Goal: Task Accomplishment & Management: Manage account settings

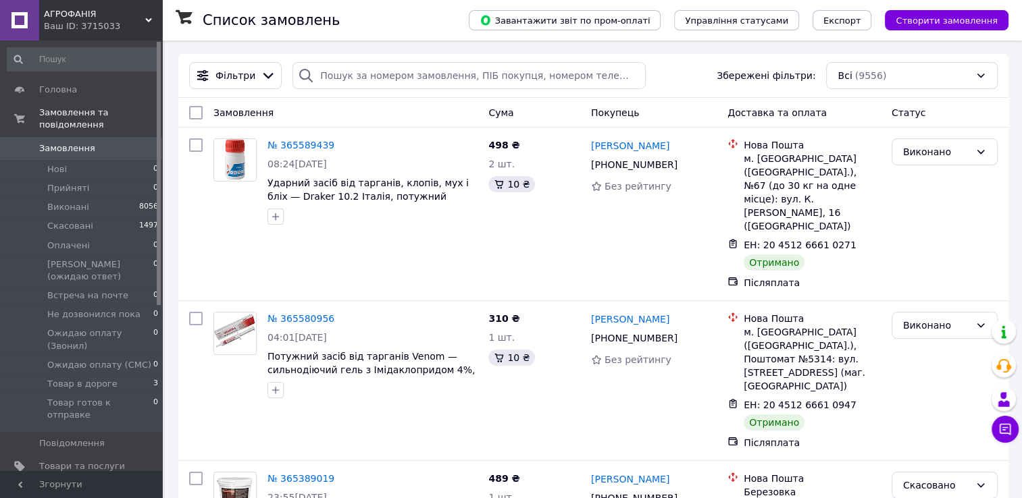
click at [151, 19] on use at bounding box center [148, 20] width 7 height 4
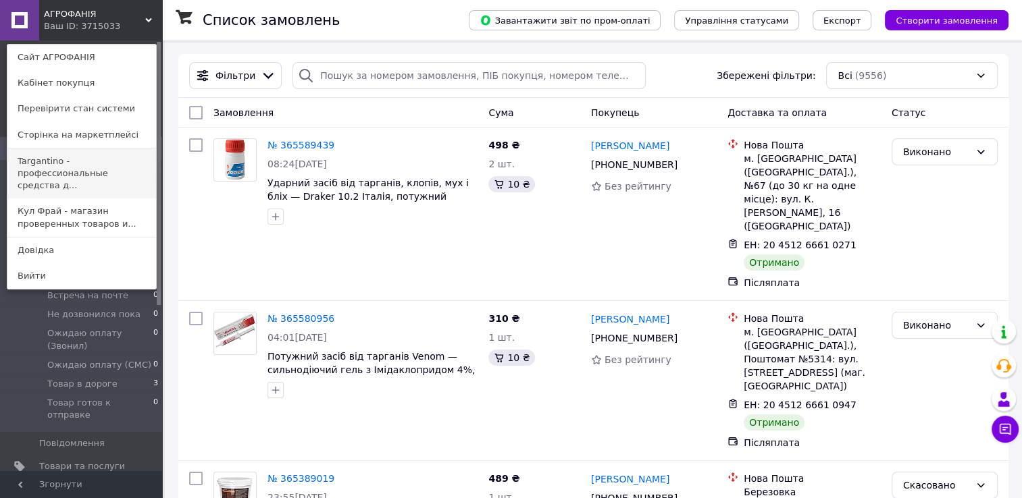
click at [51, 174] on link "Targantino - профессиональные средства д..." at bounding box center [81, 174] width 149 height 51
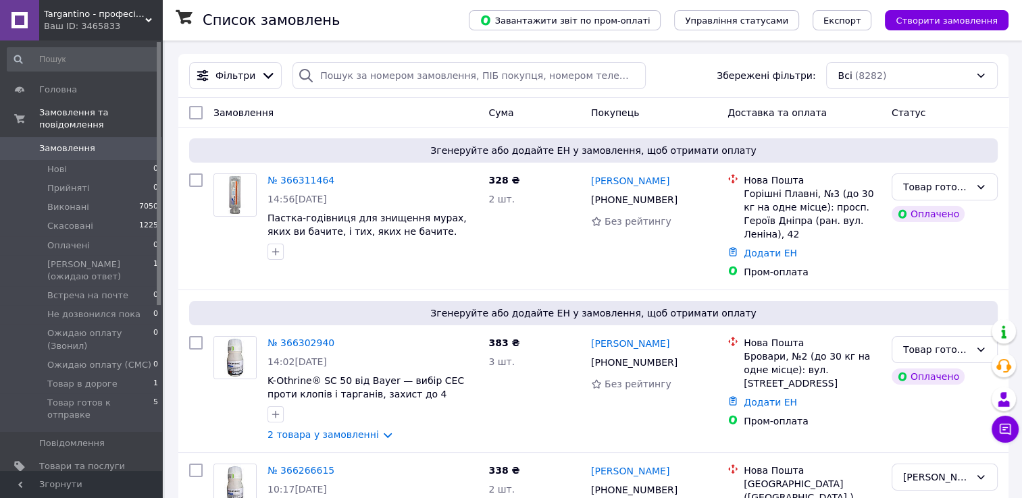
click at [145, 19] on icon at bounding box center [148, 20] width 7 height 7
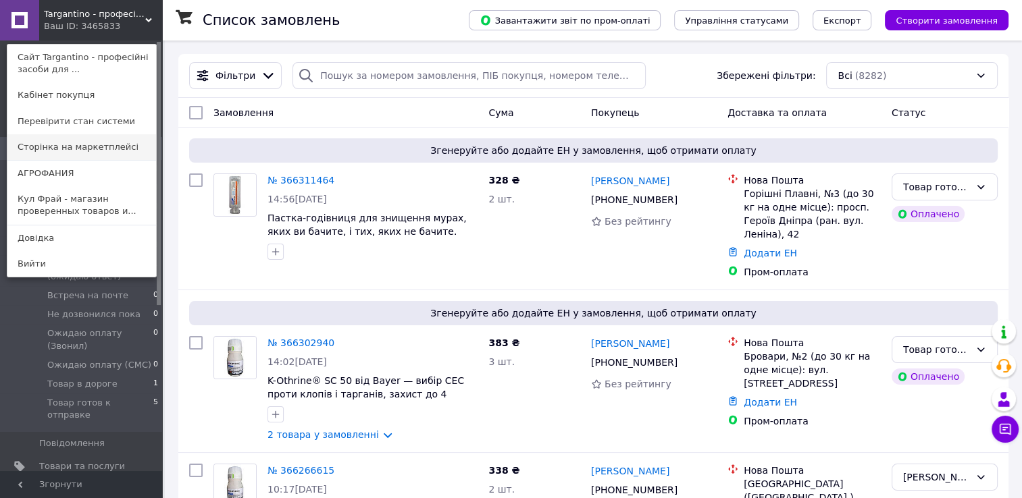
click at [66, 153] on link "Сторінка на маркетплейсі" at bounding box center [81, 147] width 149 height 26
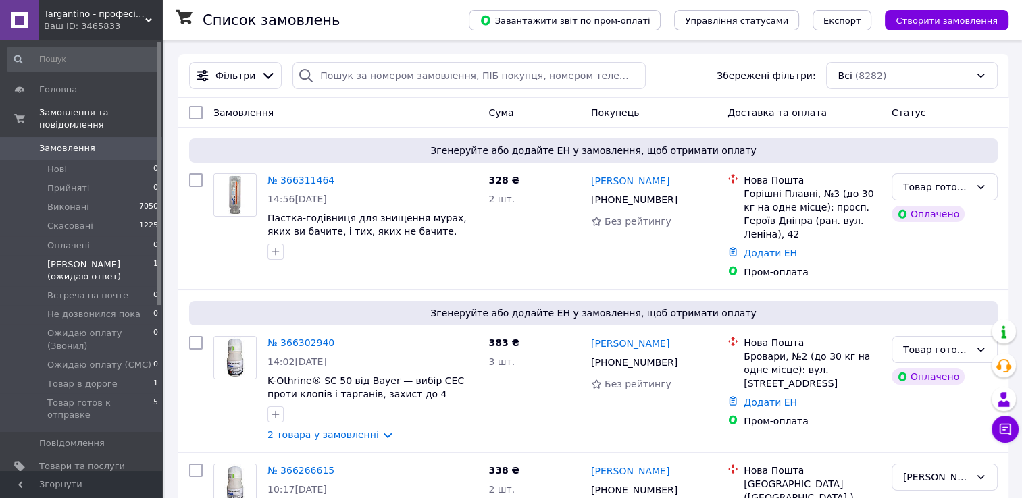
click at [107, 259] on span "Вайбер (ожидаю ответ)" at bounding box center [100, 271] width 106 height 24
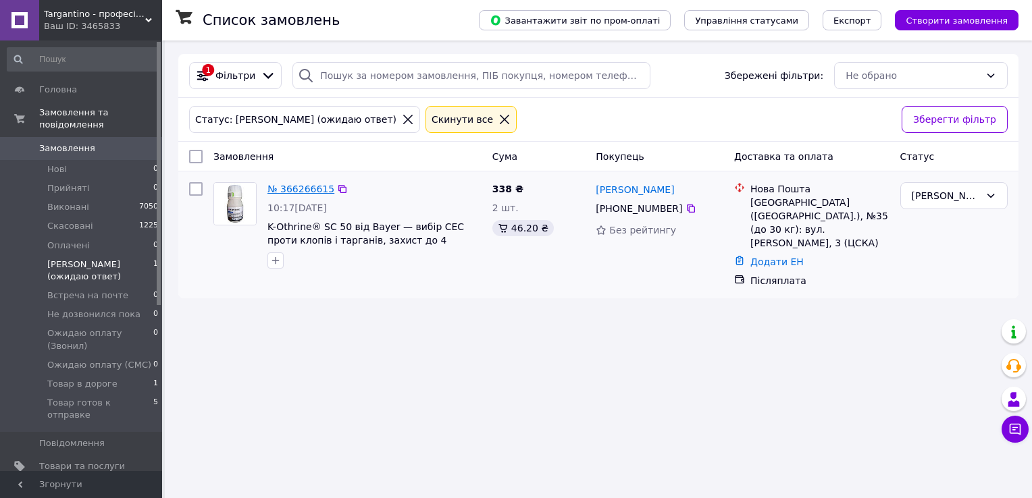
click at [277, 193] on link "№ 366266615" at bounding box center [300, 189] width 67 height 11
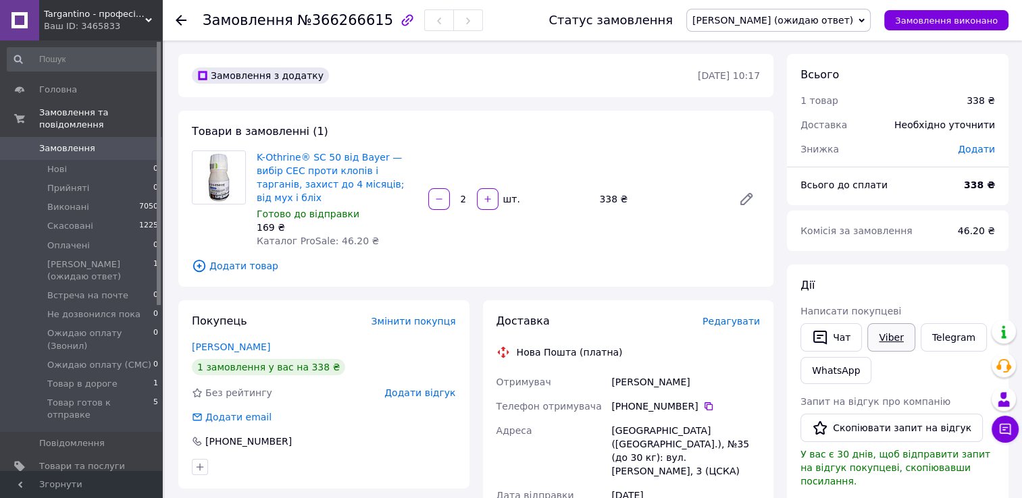
click at [876, 339] on link "Viber" at bounding box center [890, 337] width 47 height 28
click at [820, 20] on span "Вайбер (ожидаю ответ)" at bounding box center [772, 20] width 161 height 11
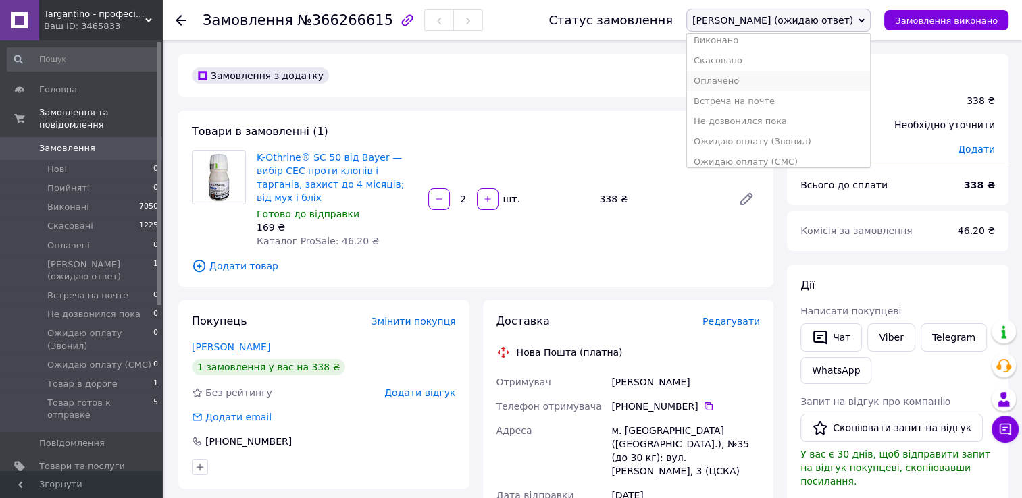
scroll to position [76, 0]
click at [821, 161] on li "Товар готов к отправке" at bounding box center [778, 154] width 183 height 20
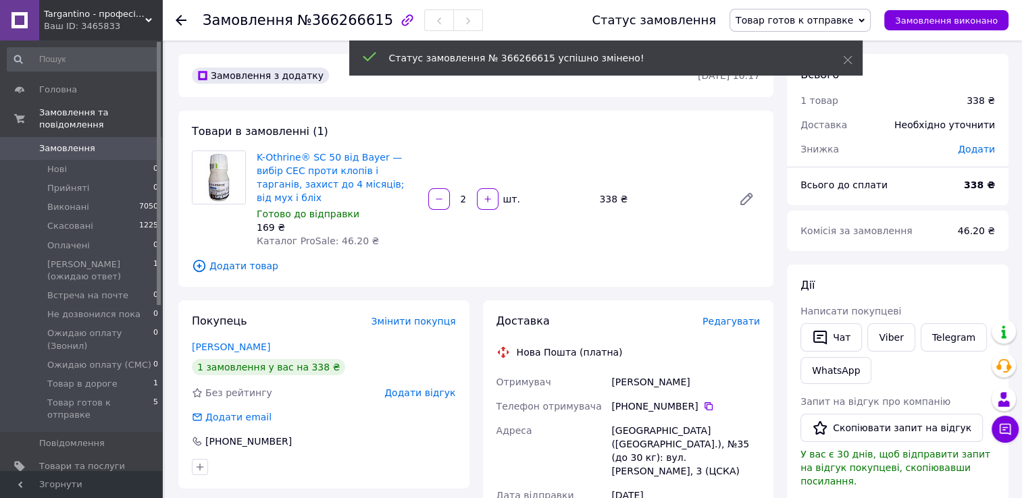
click at [143, 18] on span "Targantino - професійні засоби для ліквідації шкідників" at bounding box center [94, 14] width 101 height 12
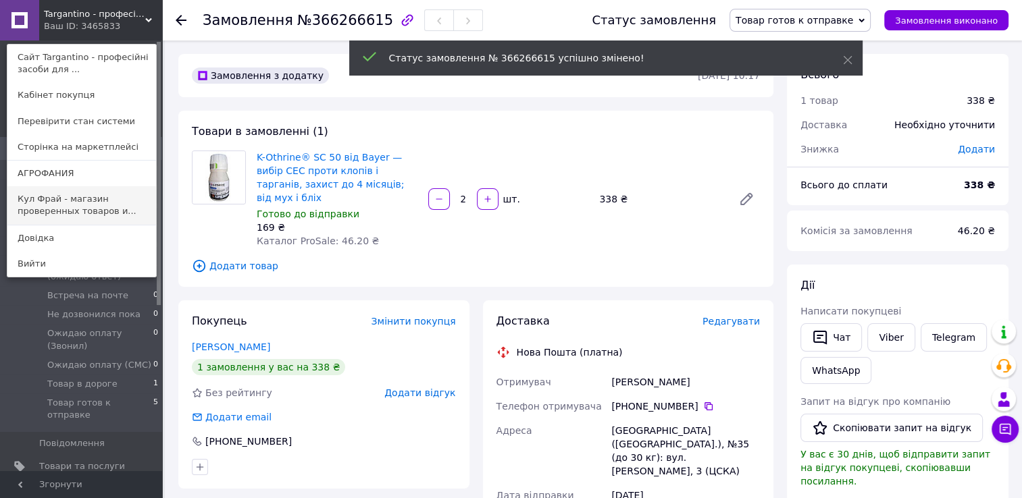
click at [53, 195] on link "Кул Фрай - магазин проверенных товаров и..." at bounding box center [81, 205] width 149 height 38
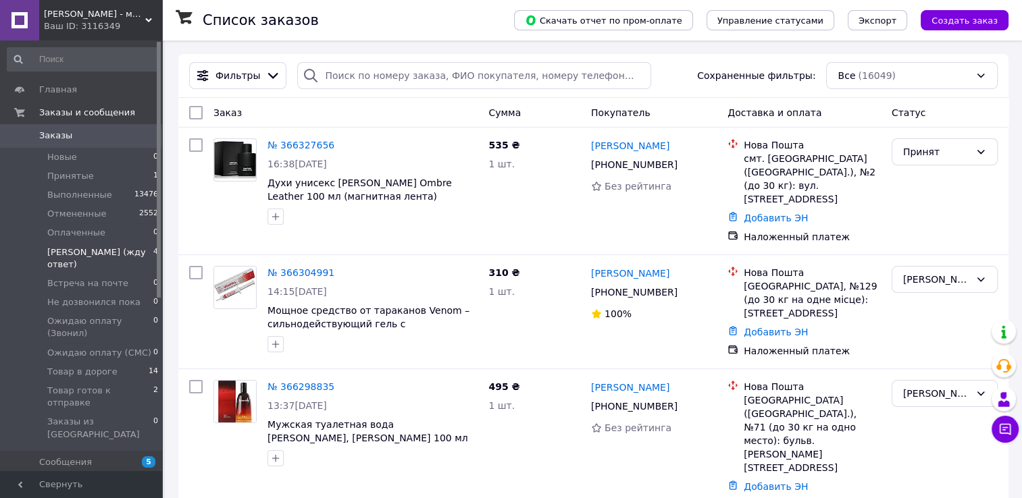
click at [92, 253] on span "[PERSON_NAME] (жду ответ)" at bounding box center [100, 258] width 106 height 24
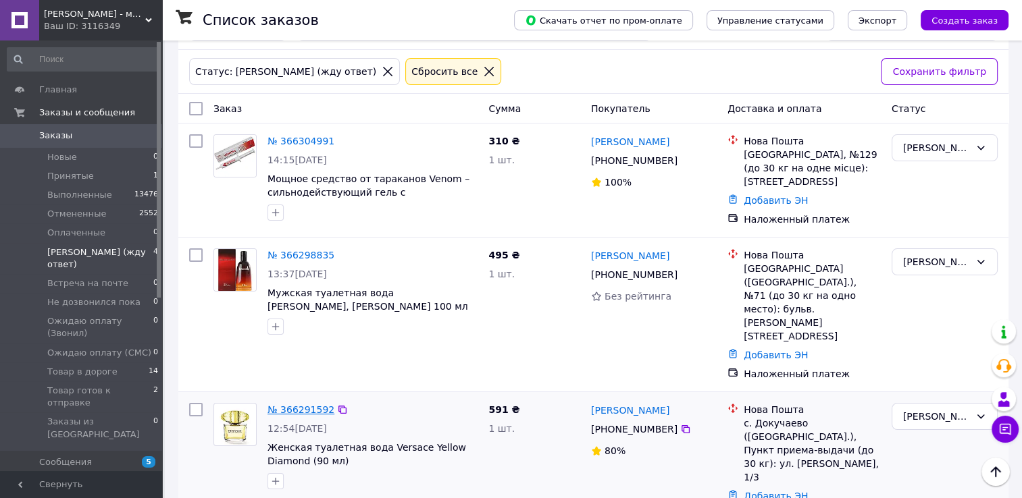
scroll to position [43, 0]
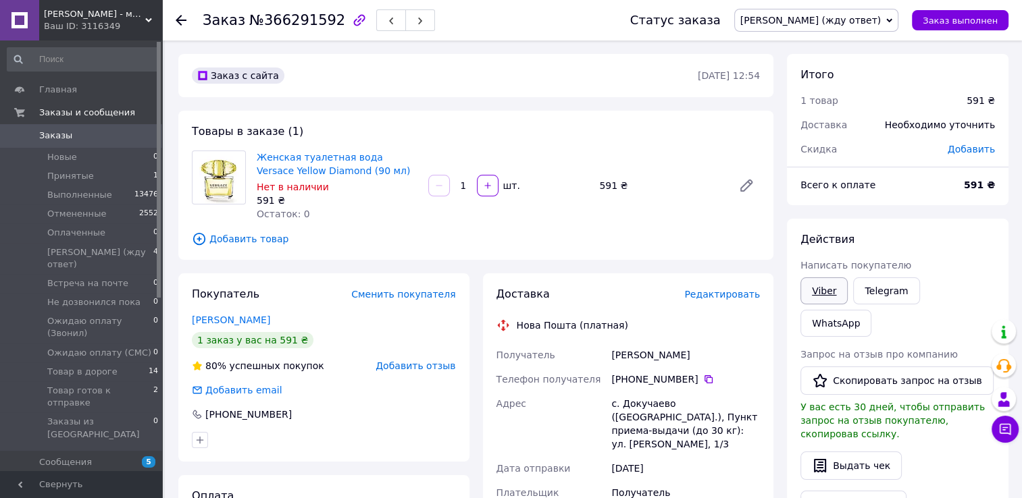
click at [818, 290] on link "Viber" at bounding box center [823, 290] width 47 height 27
click at [880, 19] on span "[PERSON_NAME] (жду ответ)" at bounding box center [810, 20] width 140 height 11
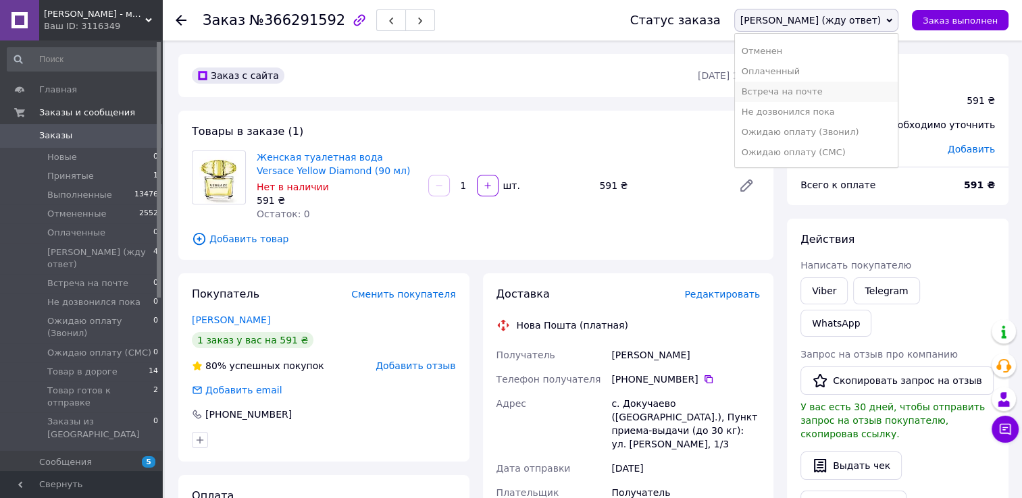
scroll to position [76, 0]
click at [877, 159] on li "Товар готов к отправке" at bounding box center [816, 154] width 163 height 20
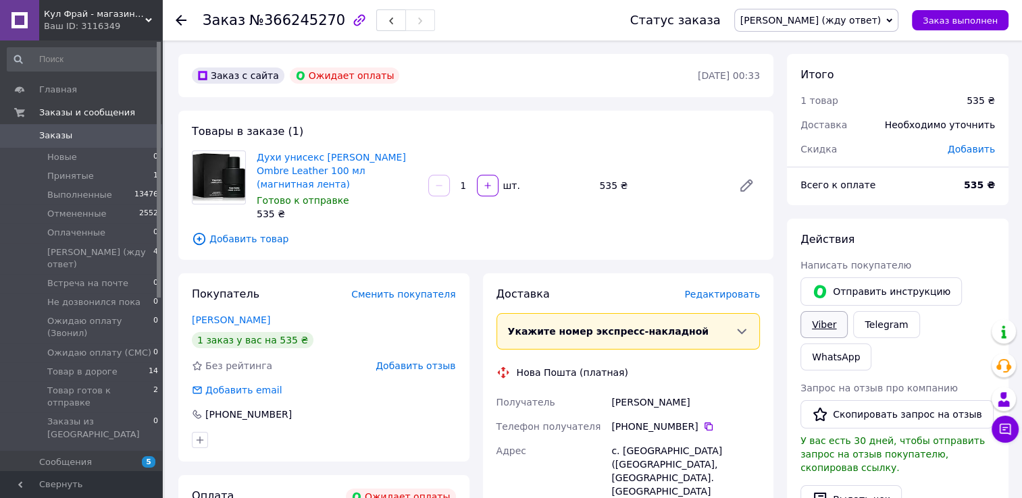
click at [824, 329] on link "Viber" at bounding box center [823, 324] width 47 height 27
click at [831, 21] on span "Вайбер (жду ответ)" at bounding box center [810, 20] width 140 height 11
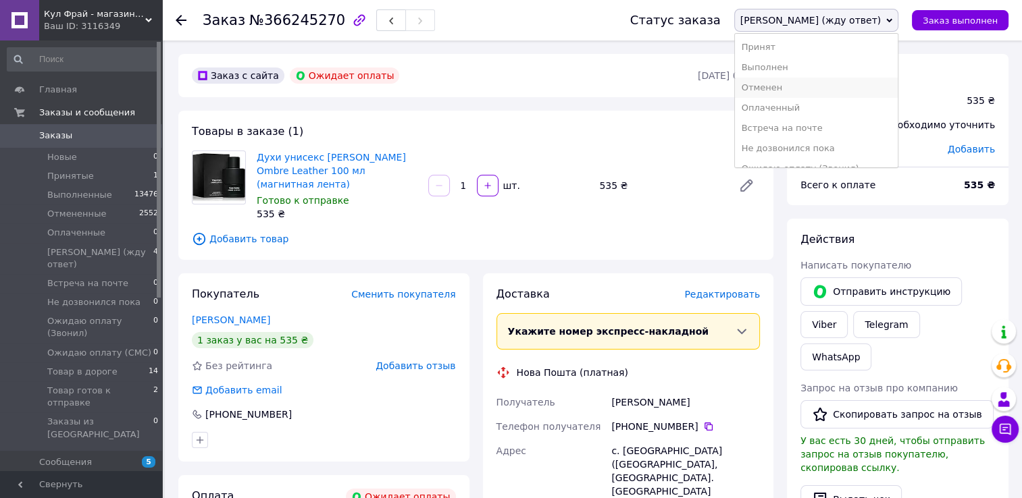
click at [822, 86] on li "Отменен" at bounding box center [816, 88] width 163 height 20
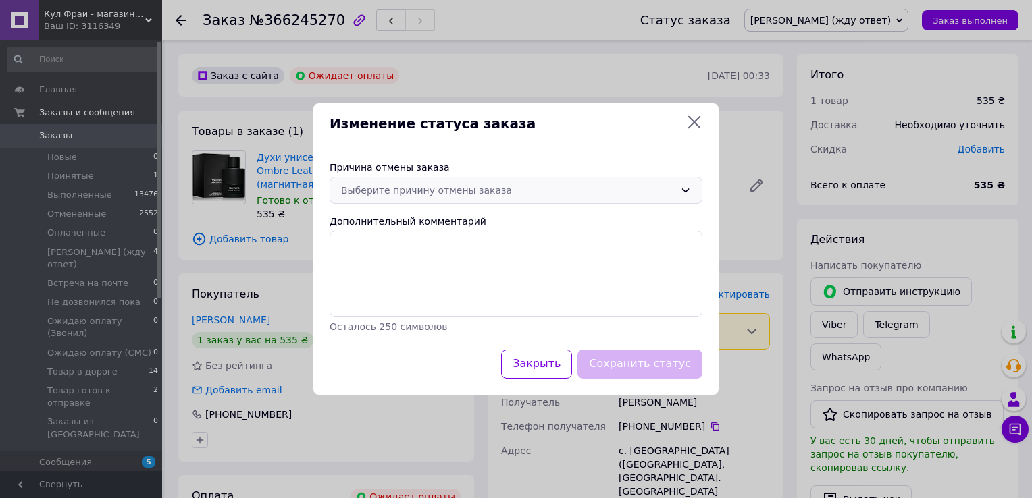
click at [428, 184] on div "Выберите причину отмены заказа" at bounding box center [508, 190] width 334 height 15
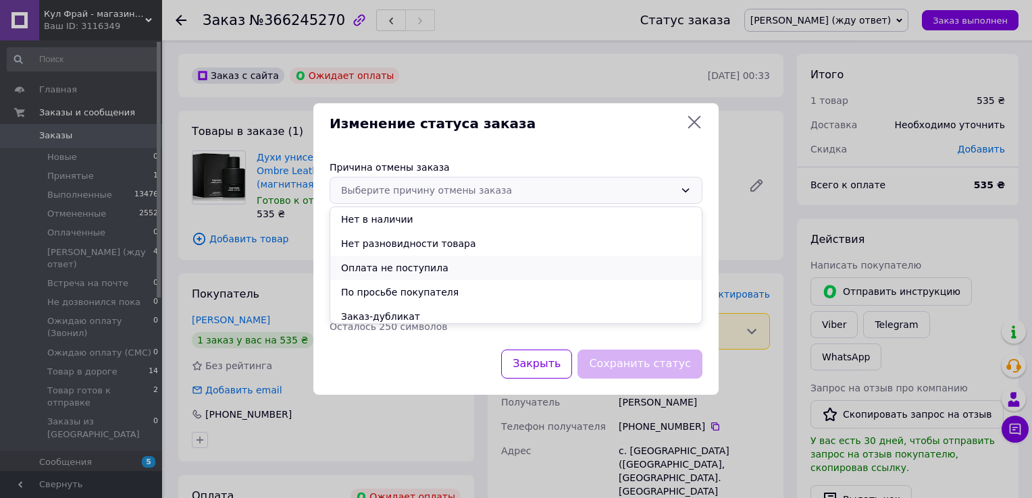
click at [399, 269] on li "Оплата не поступила" at bounding box center [515, 268] width 371 height 24
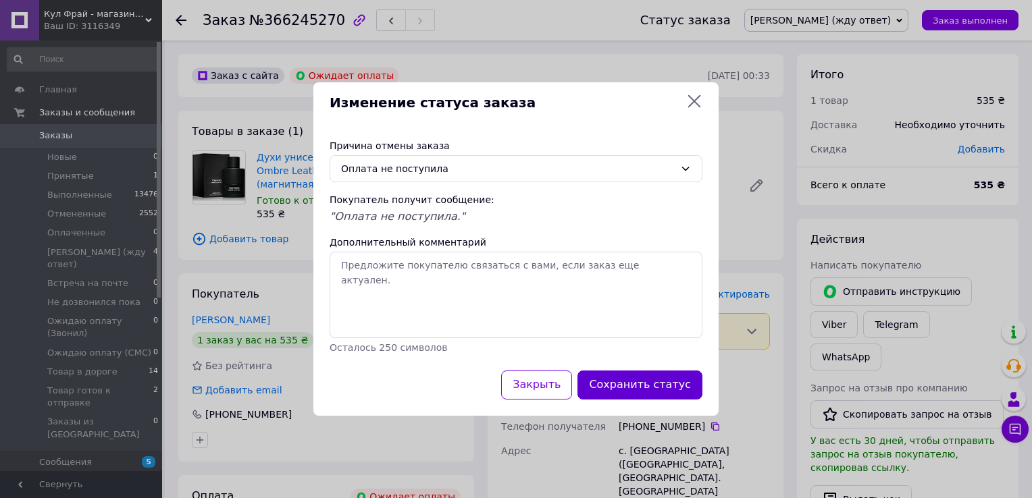
click at [614, 380] on button "Сохранить статус" at bounding box center [639, 385] width 125 height 29
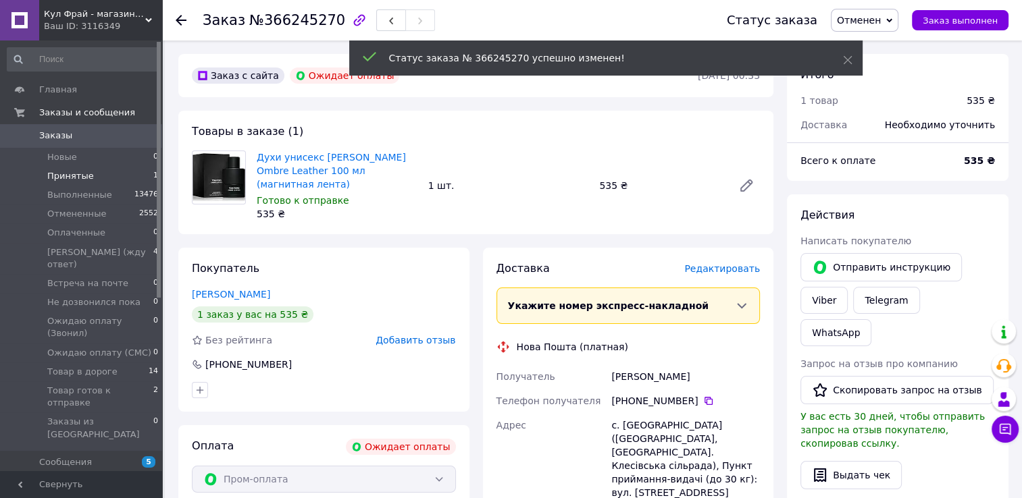
click at [57, 176] on span "Принятые" at bounding box center [70, 176] width 47 height 12
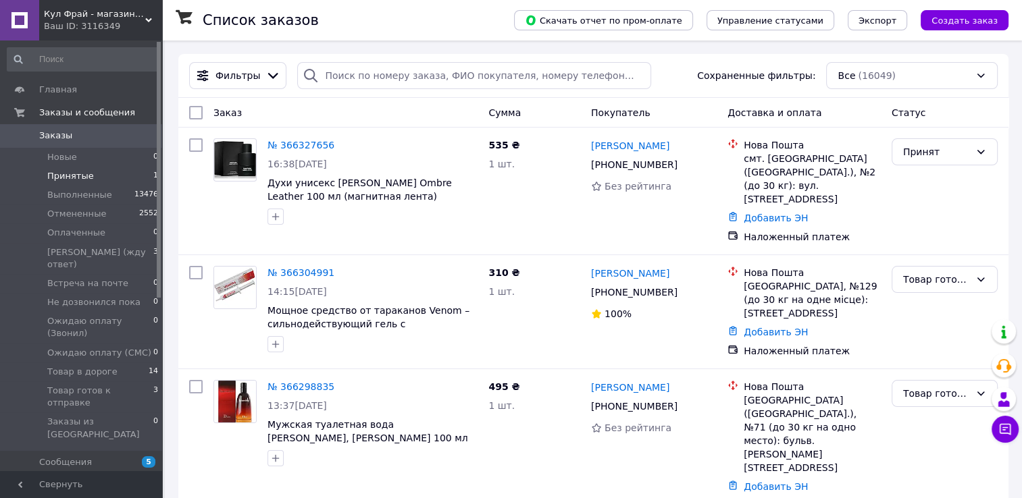
click at [59, 182] on span "Принятые" at bounding box center [70, 176] width 47 height 12
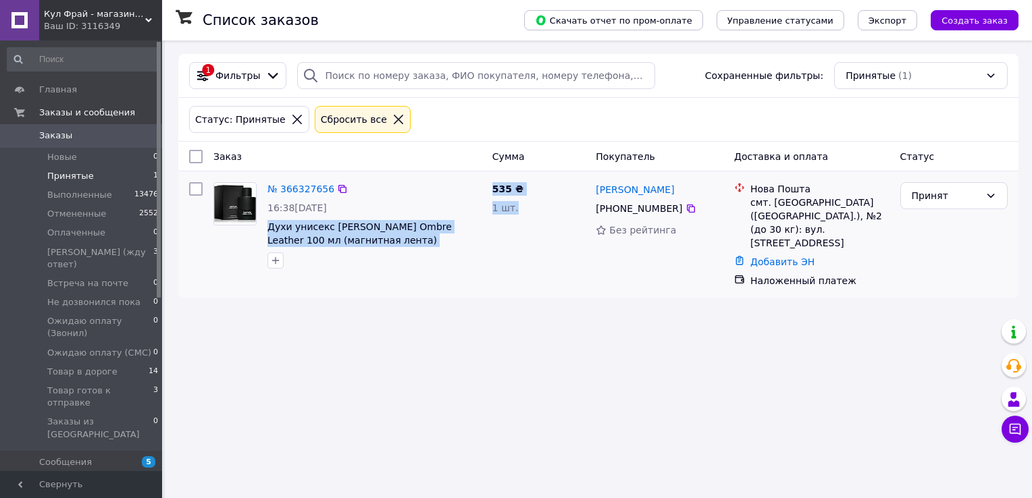
drag, startPoint x: 264, startPoint y: 225, endPoint x: 548, endPoint y: 234, distance: 284.4
click at [548, 234] on div "№ 366327656 16:38, 12.10.2025 Духи унисекс Tom Ford Ombre Leather 100 мл (магни…" at bounding box center [598, 235] width 829 height 116
drag, startPoint x: 548, startPoint y: 234, endPoint x: 505, endPoint y: 209, distance: 49.9
copy div "Духи унисекс Tom Ford Ombre Leather 100 мл (магнитная лента) 535 ₴ 1 шт."
click at [314, 191] on link "№ 366327656" at bounding box center [300, 189] width 67 height 11
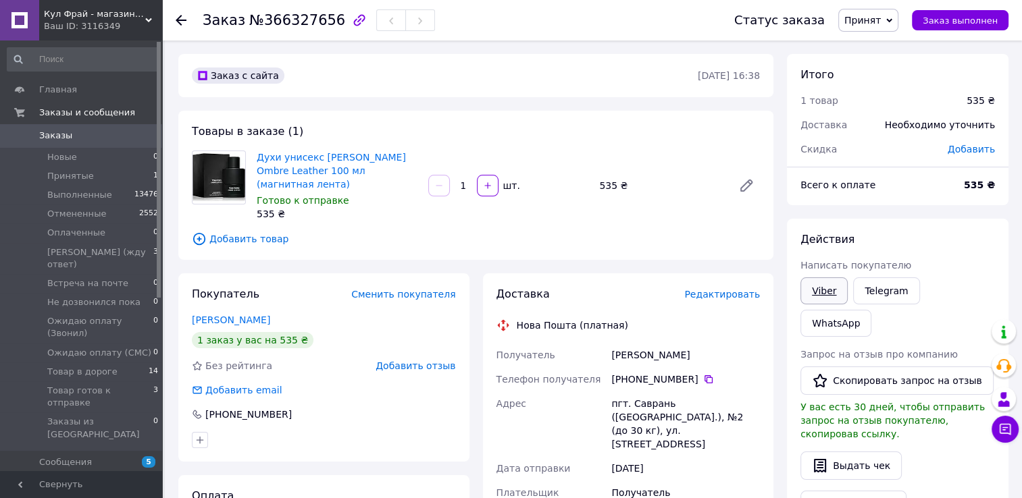
click at [831, 296] on link "Viber" at bounding box center [823, 290] width 47 height 27
click at [889, 28] on span "Принят" at bounding box center [868, 20] width 60 height 23
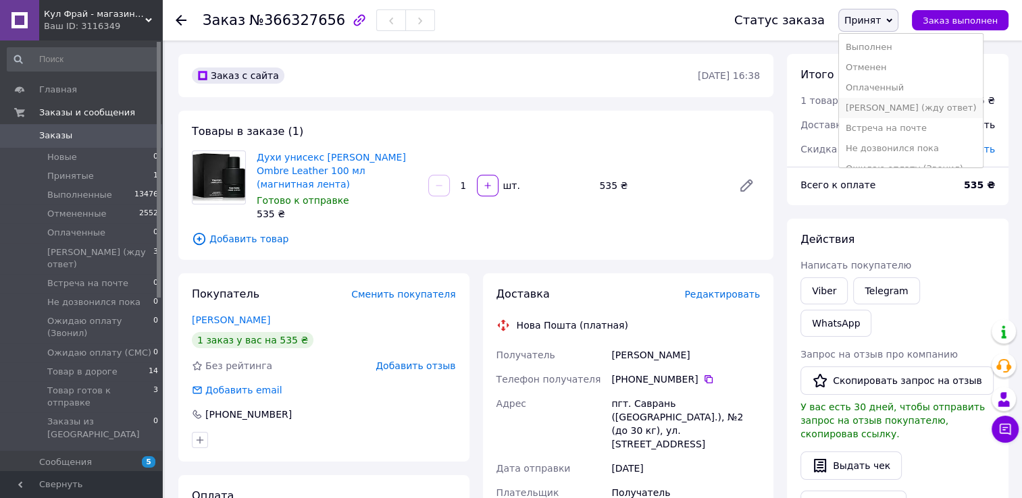
click at [880, 109] on li "[PERSON_NAME] (жду ответ)" at bounding box center [911, 108] width 144 height 20
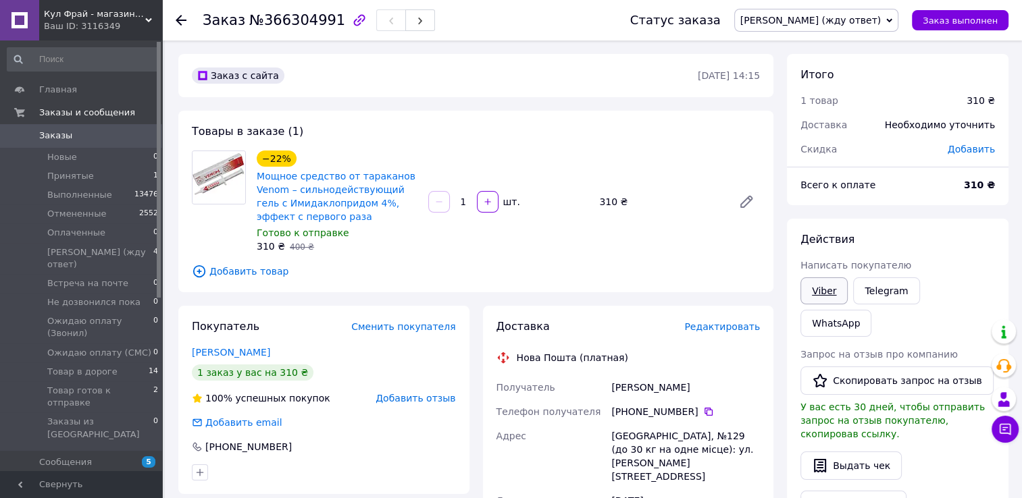
click at [830, 290] on link "Viber" at bounding box center [823, 290] width 47 height 27
click at [835, 21] on span "[PERSON_NAME] (жду ответ)" at bounding box center [810, 20] width 140 height 11
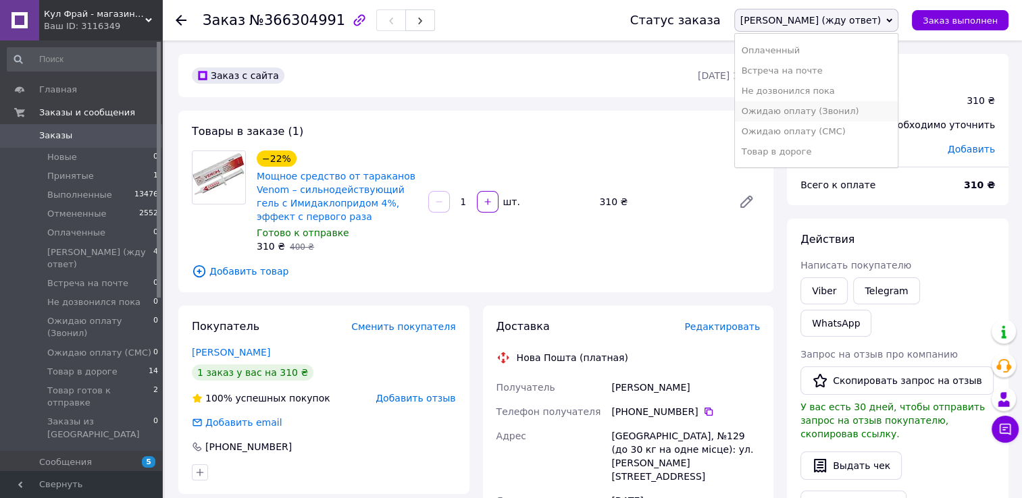
scroll to position [76, 0]
click at [837, 155] on li "Товар готов к отправке" at bounding box center [816, 154] width 163 height 20
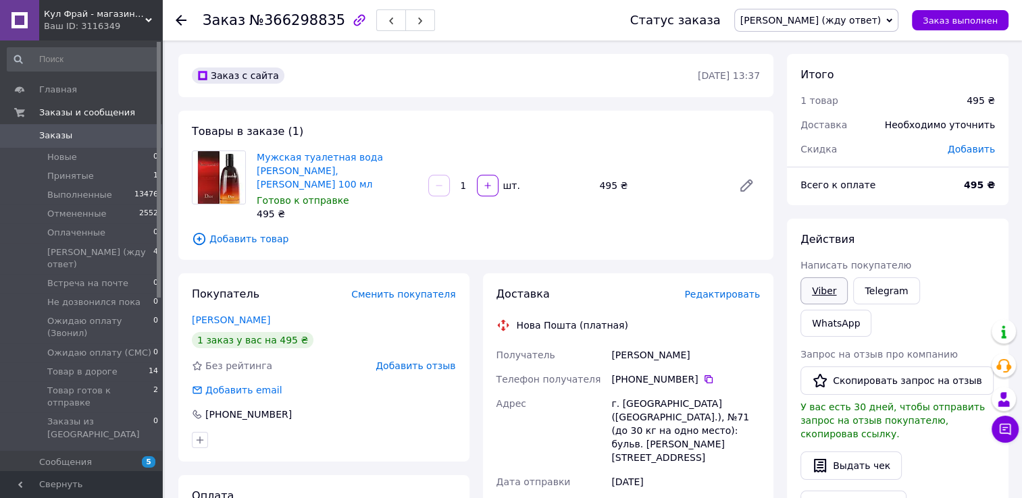
click at [820, 298] on link "Viber" at bounding box center [823, 290] width 47 height 27
click at [854, 20] on span "[PERSON_NAME] (жду ответ)" at bounding box center [810, 20] width 140 height 11
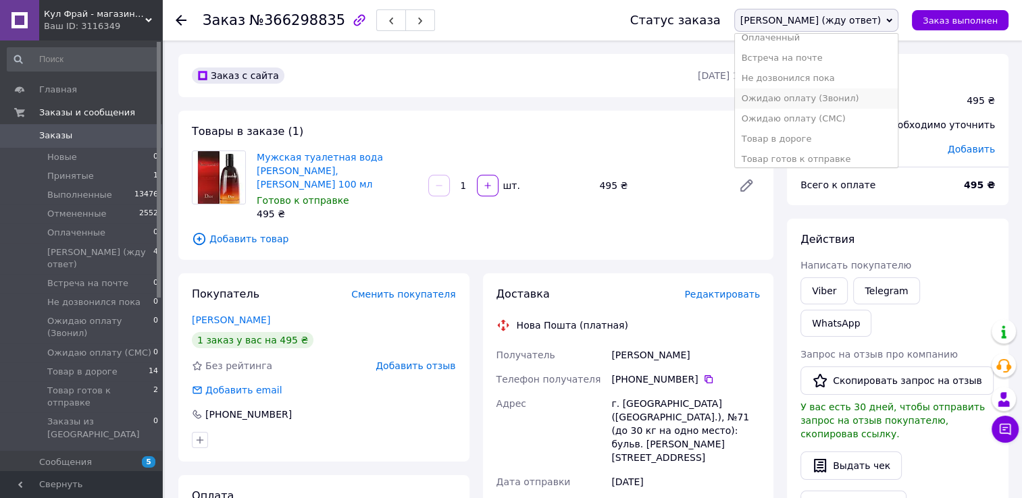
scroll to position [76, 0]
click at [858, 151] on li "Товар готов к отправке" at bounding box center [816, 154] width 163 height 20
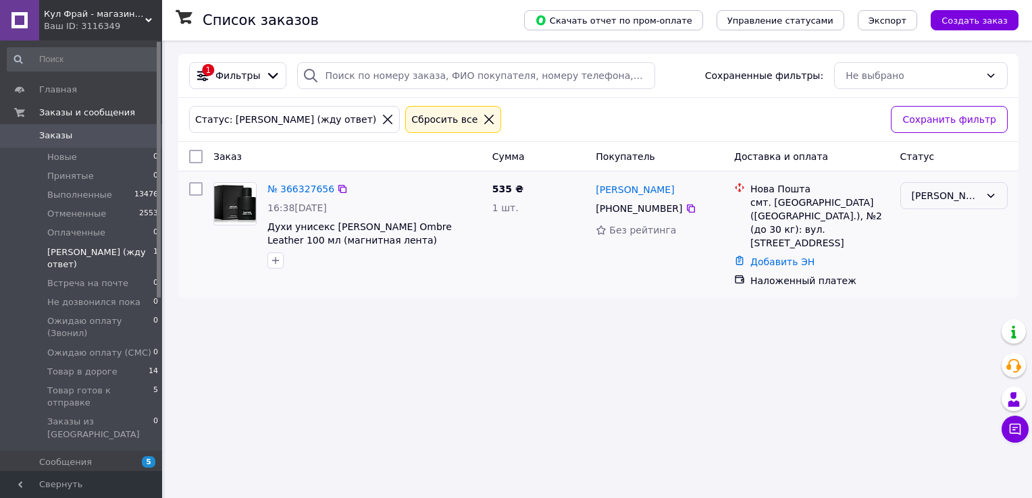
click at [986, 195] on icon at bounding box center [990, 195] width 11 height 11
click at [970, 305] on li "Товар готов к отправке" at bounding box center [954, 324] width 106 height 38
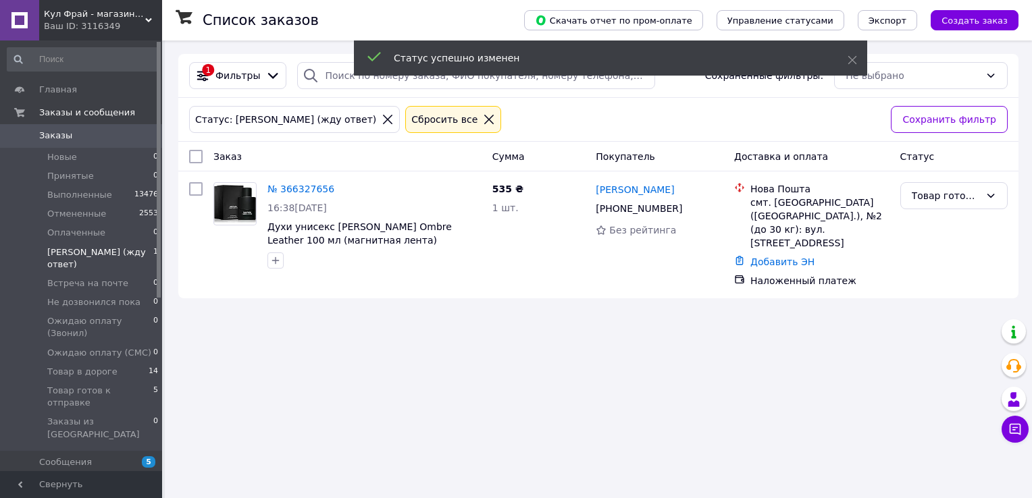
click at [146, 18] on use at bounding box center [148, 20] width 7 height 4
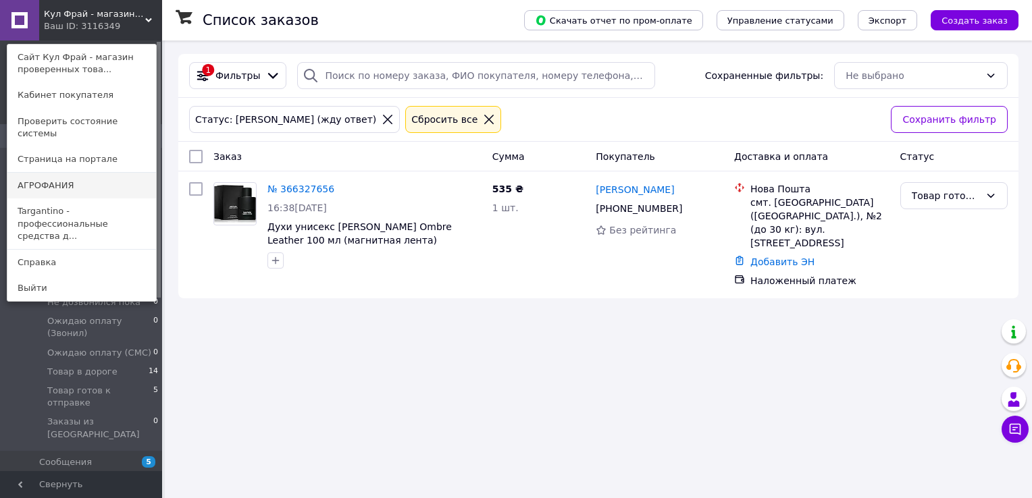
click at [30, 177] on link "АГРОФАНИЯ" at bounding box center [81, 186] width 149 height 26
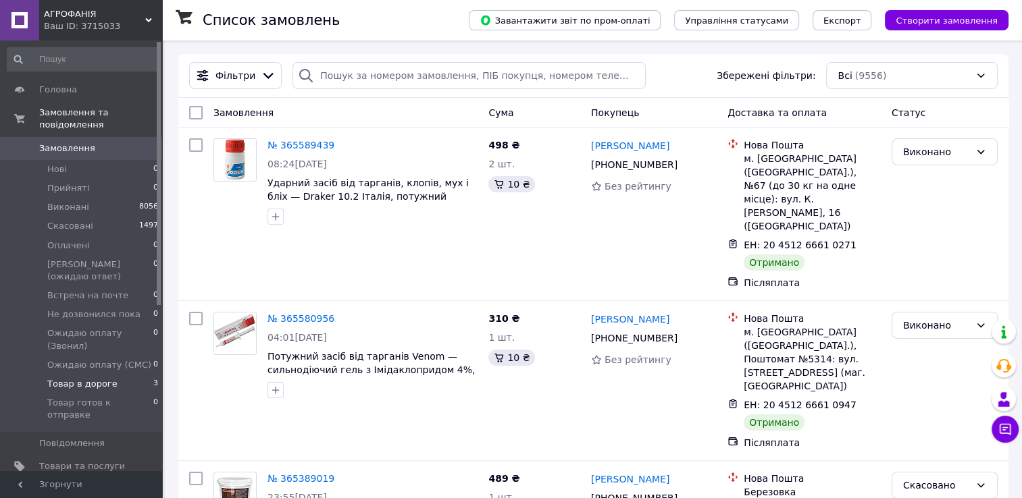
click at [103, 378] on span "Товар в дороге" at bounding box center [82, 384] width 70 height 12
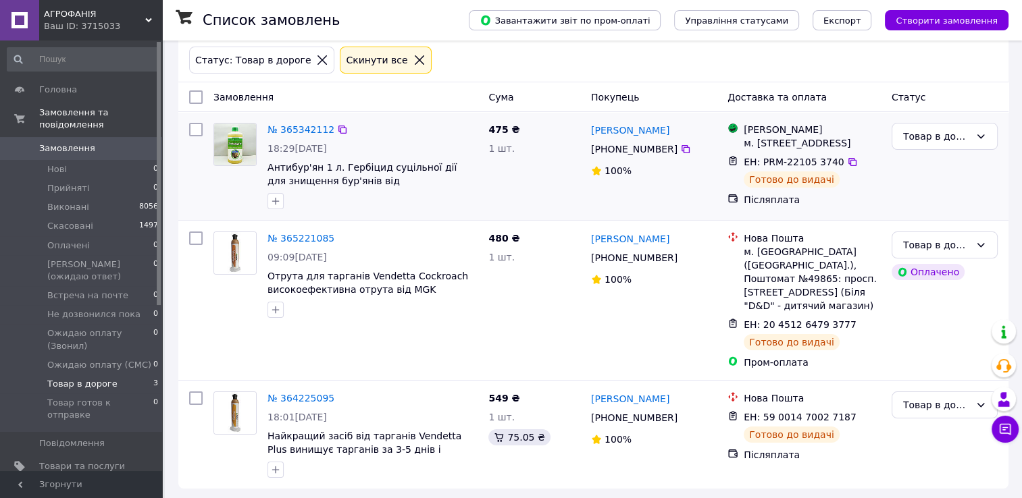
scroll to position [61, 0]
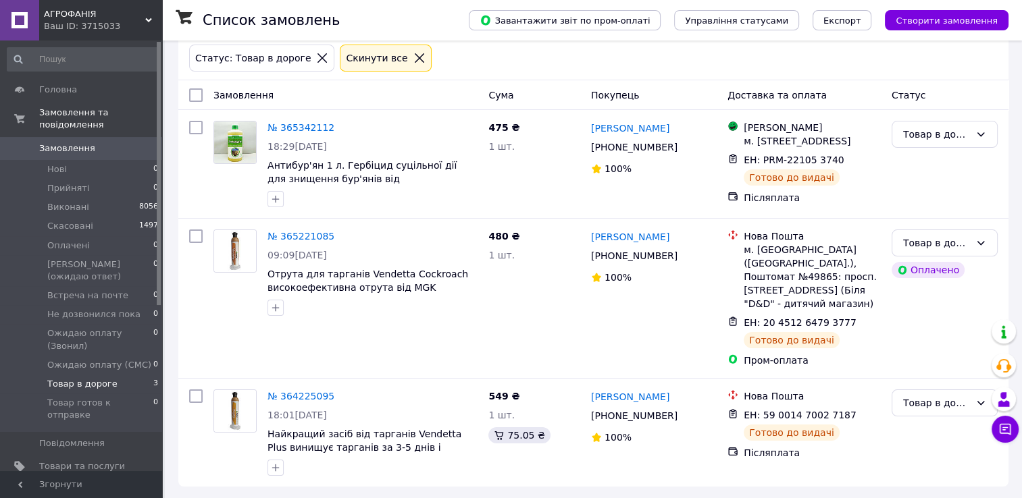
click at [145, 20] on icon at bounding box center [148, 20] width 7 height 7
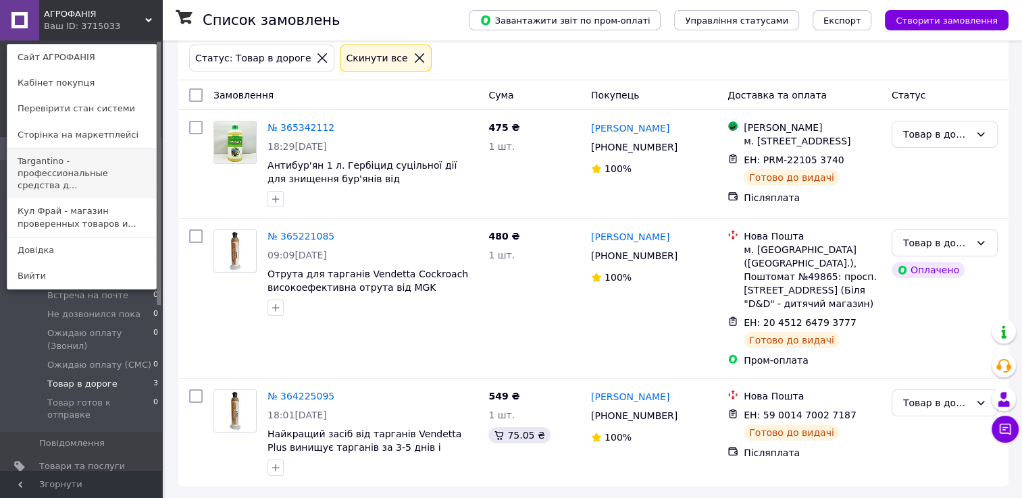
click at [43, 168] on link "Targantino - профессиональные средства д..." at bounding box center [81, 174] width 149 height 51
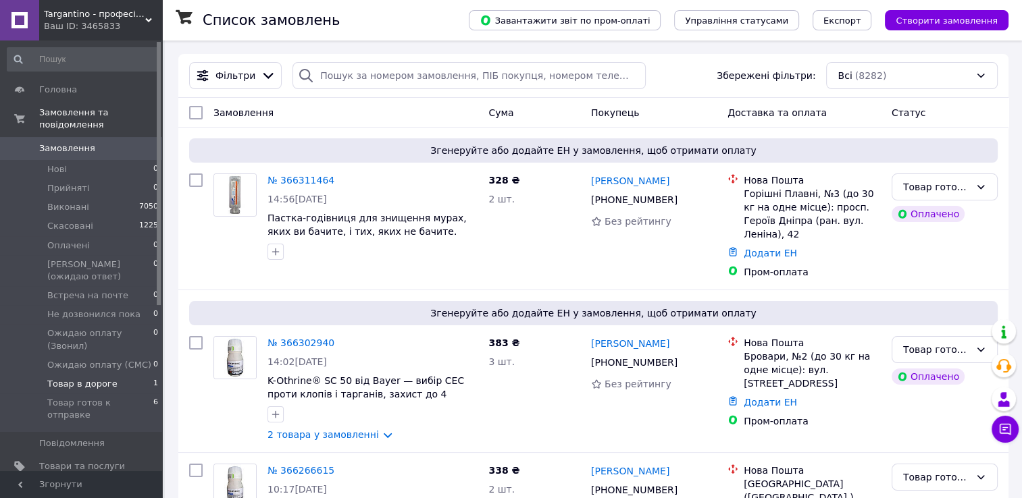
click at [101, 378] on span "Товар в дороге" at bounding box center [82, 384] width 70 height 12
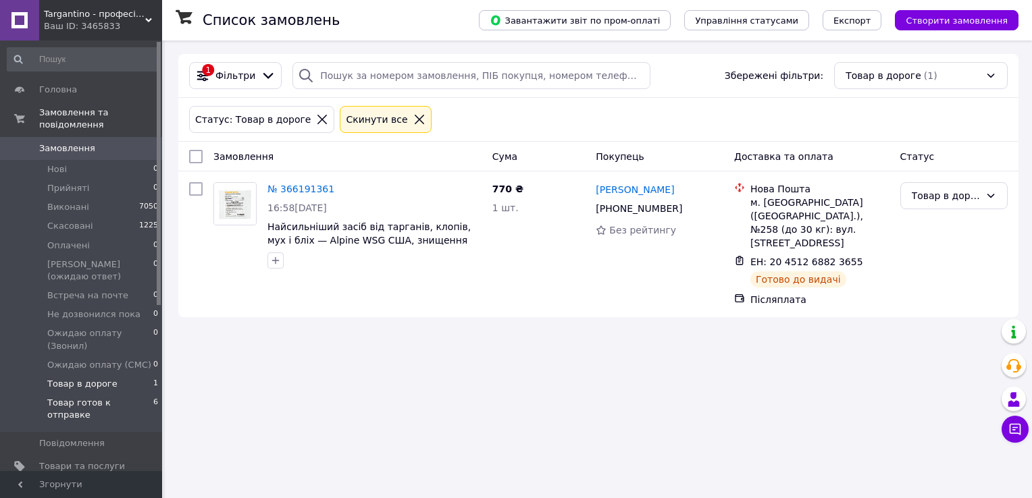
click at [117, 397] on span "Товар готов к отправке" at bounding box center [100, 409] width 106 height 24
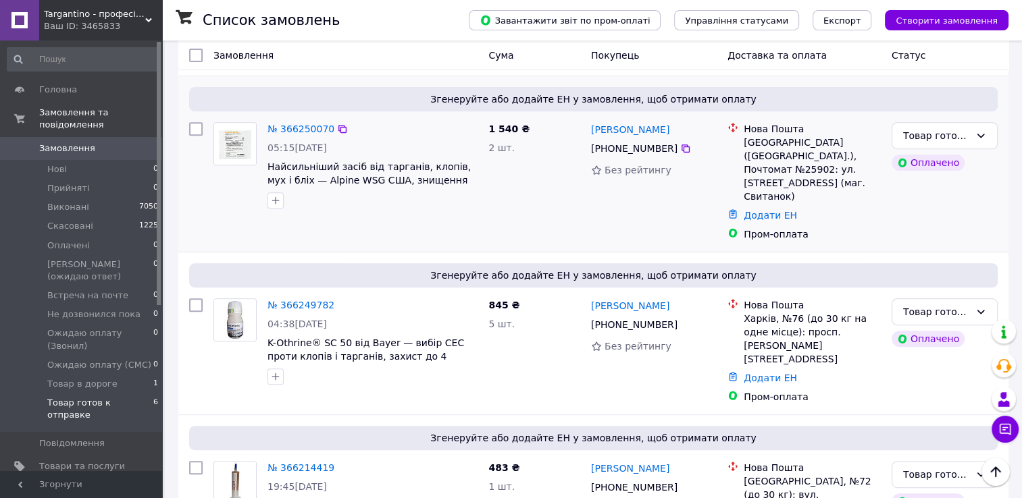
scroll to position [550, 0]
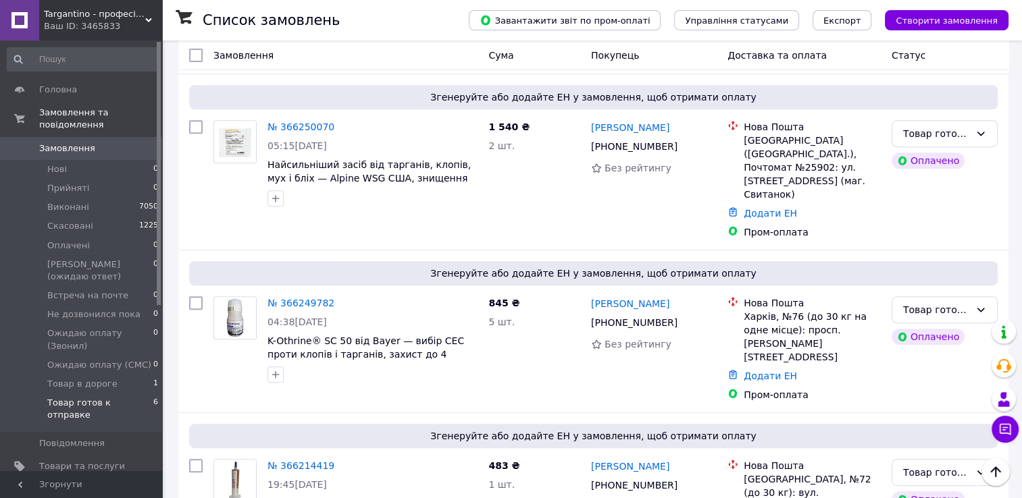
click at [151, 18] on icon at bounding box center [148, 20] width 7 height 7
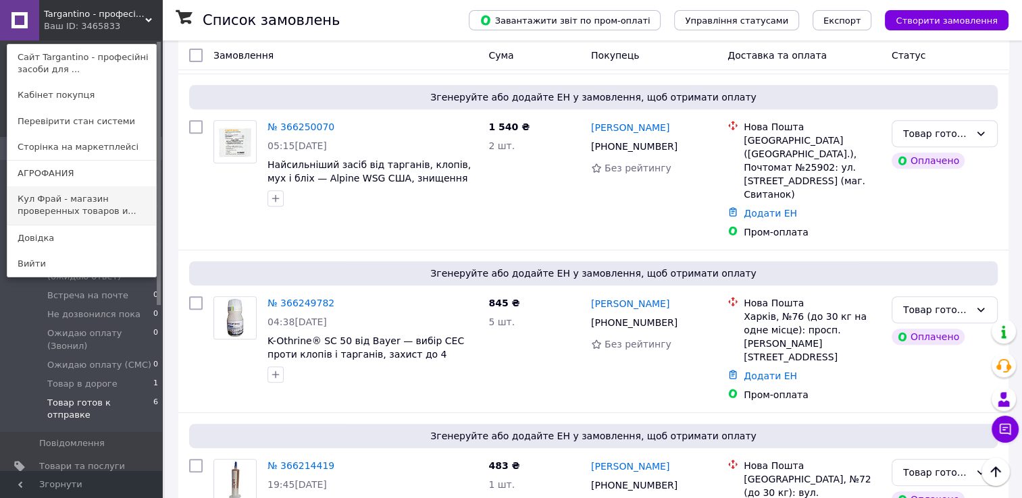
click at [41, 198] on link "Кул Фрай - магазин проверенных товаров и..." at bounding box center [81, 205] width 149 height 38
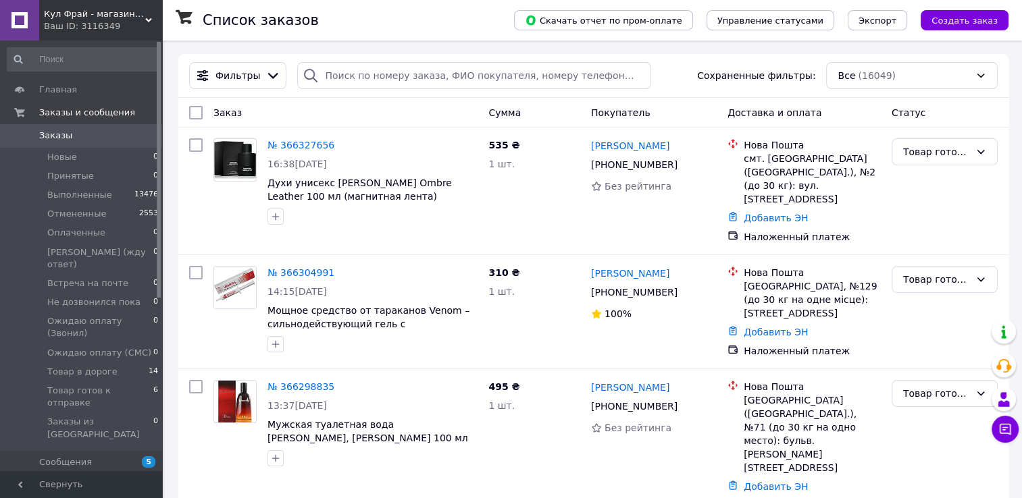
click at [147, 18] on icon at bounding box center [148, 20] width 7 height 7
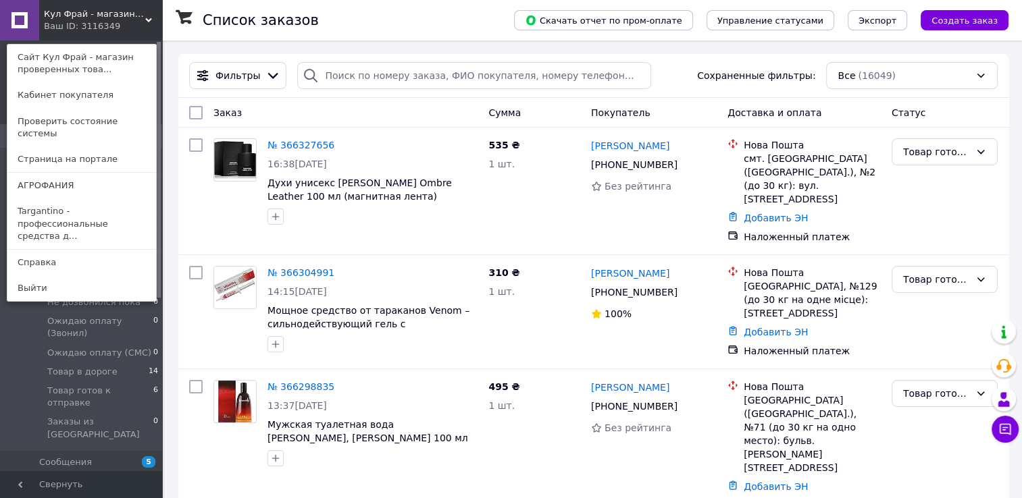
click at [39, 206] on link "Targantino - профессиональные средства д..." at bounding box center [81, 223] width 149 height 51
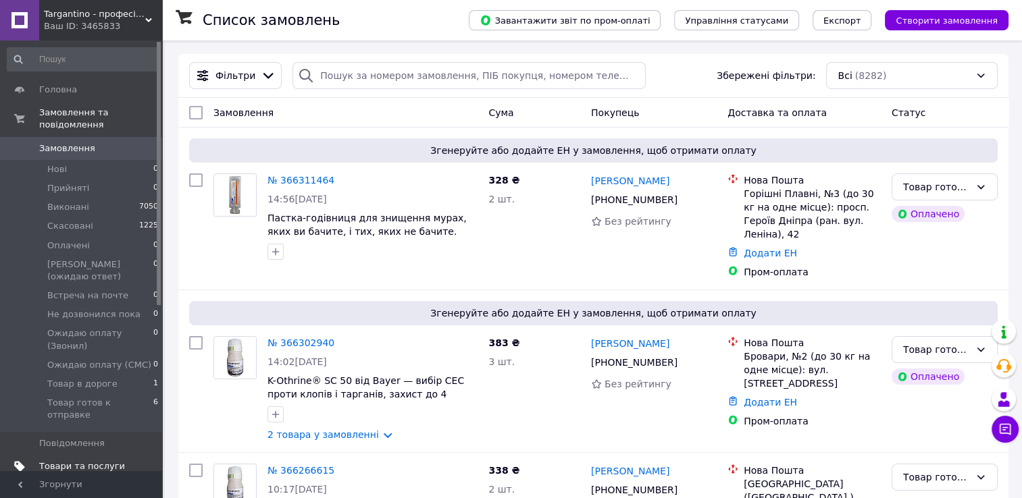
click at [61, 460] on span "Товари та послуги" at bounding box center [82, 466] width 86 height 12
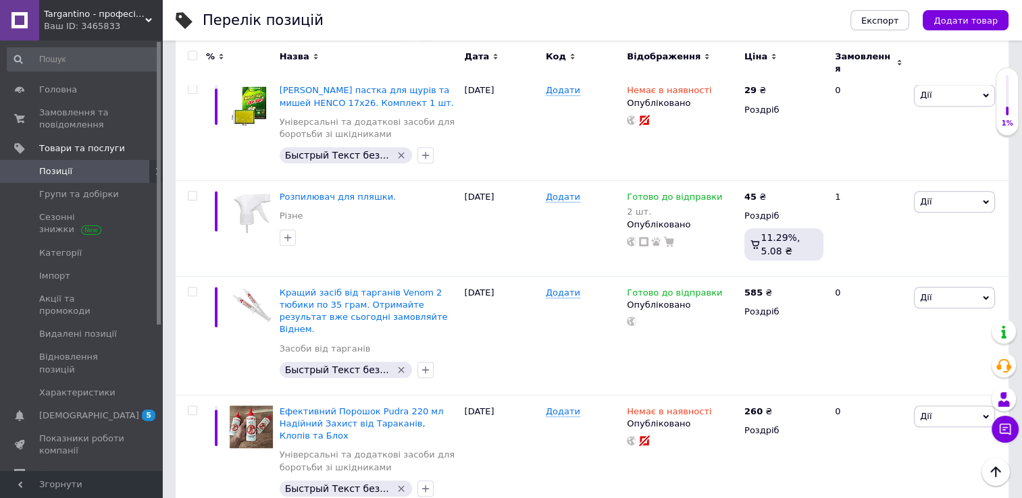
scroll to position [945, 0]
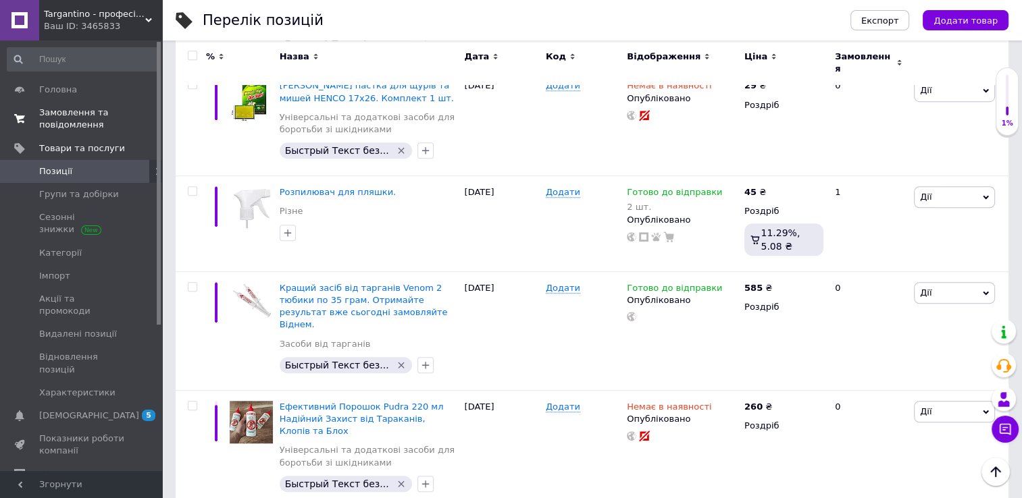
click at [52, 115] on span "Замовлення та повідомлення" at bounding box center [82, 119] width 86 height 24
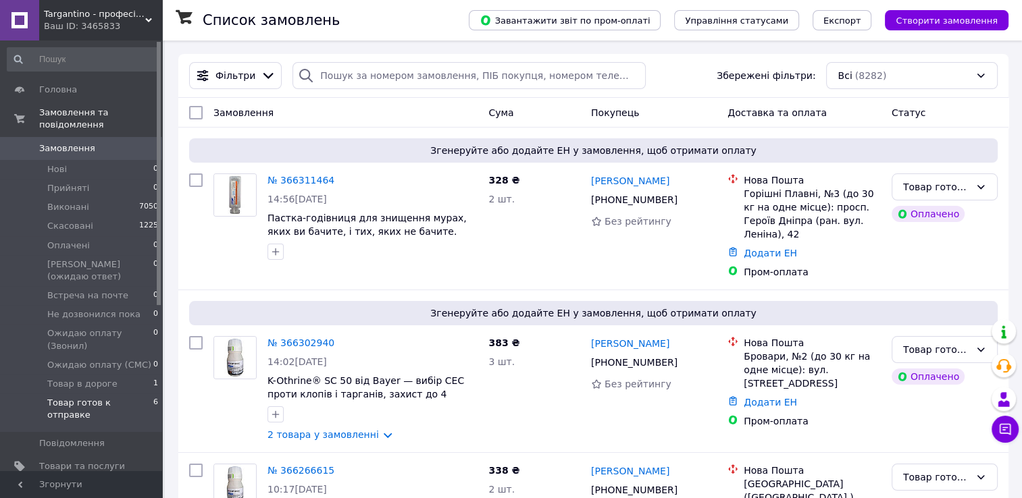
click at [131, 397] on span "Товар готов к отправке" at bounding box center [100, 409] width 106 height 24
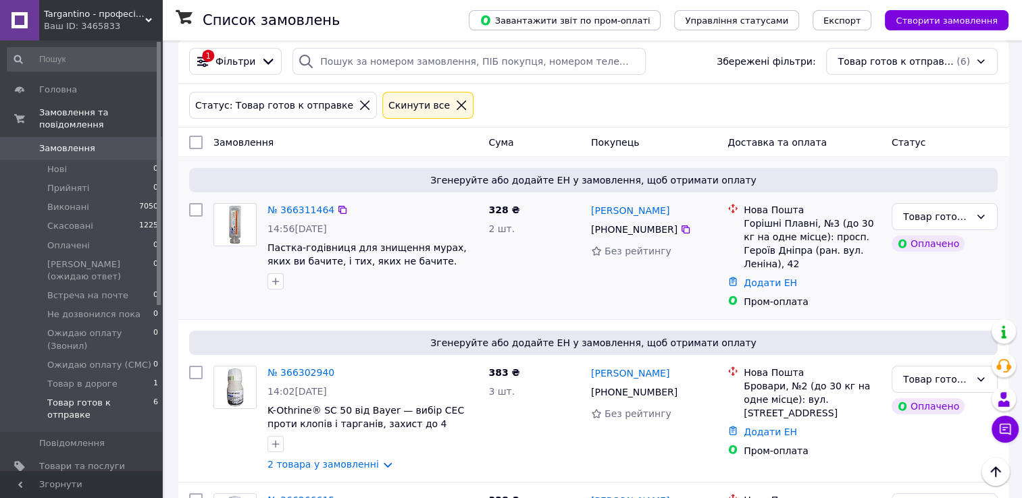
scroll to position [10, 0]
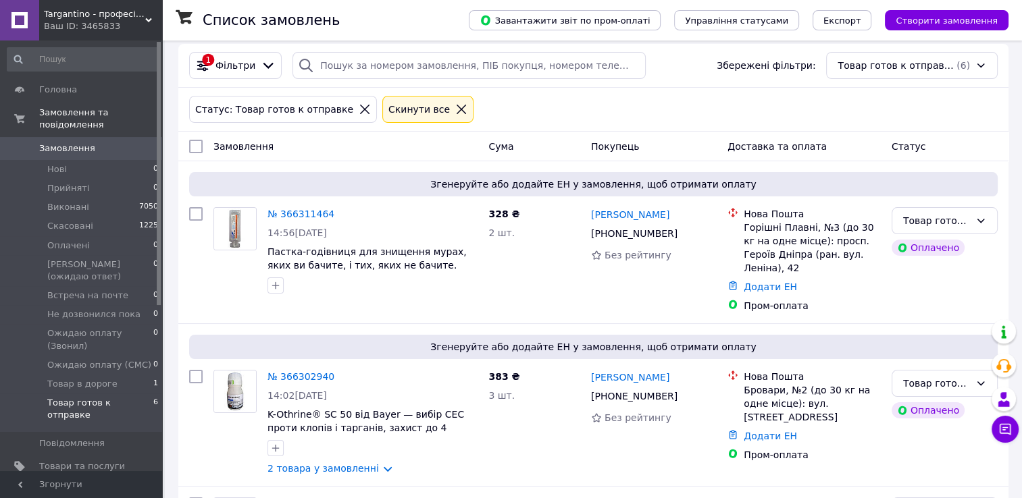
click at [151, 21] on icon at bounding box center [148, 20] width 7 height 7
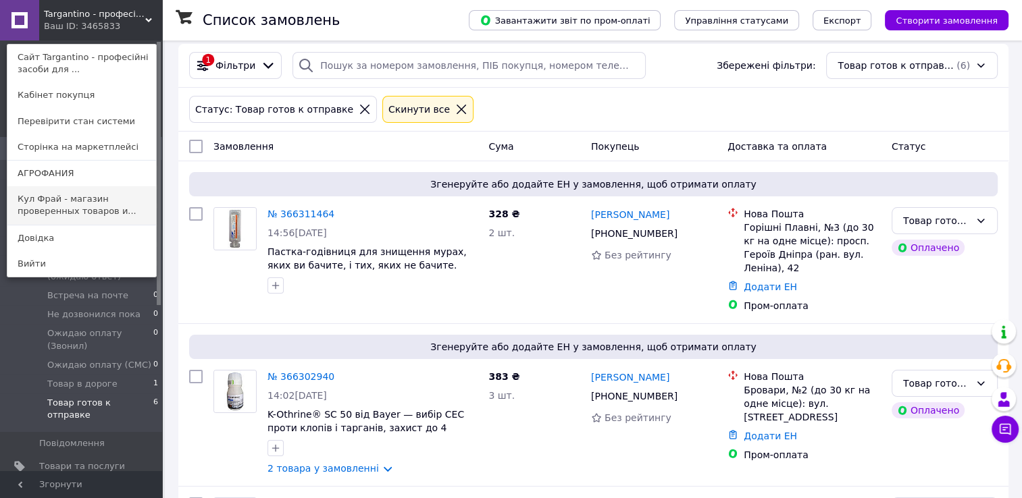
click at [36, 205] on link "Кул Фрай - магазин проверенных товаров и..." at bounding box center [81, 205] width 149 height 38
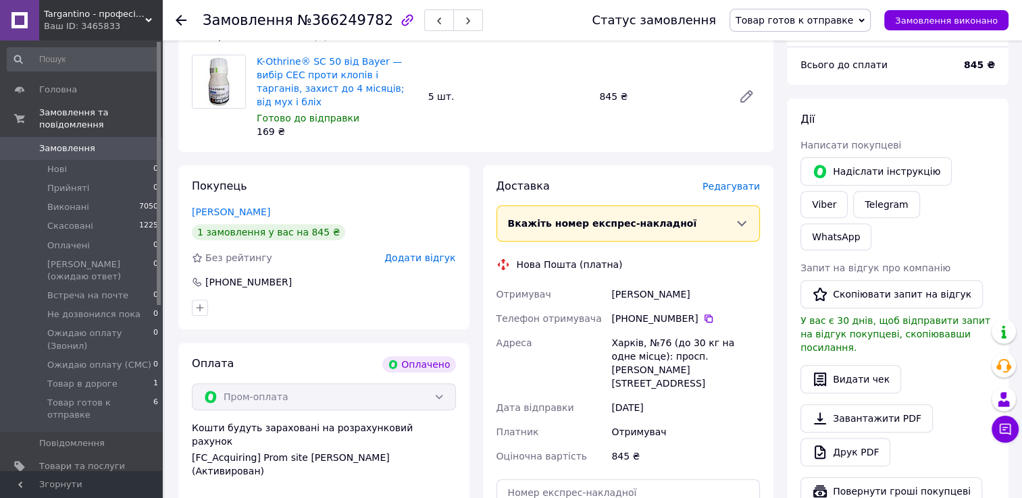
scroll to position [473, 0]
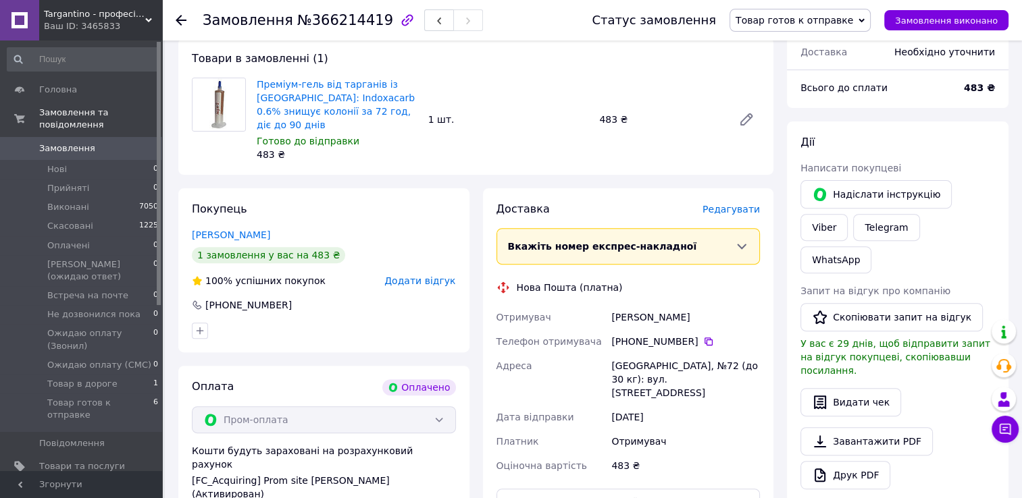
scroll to position [473, 0]
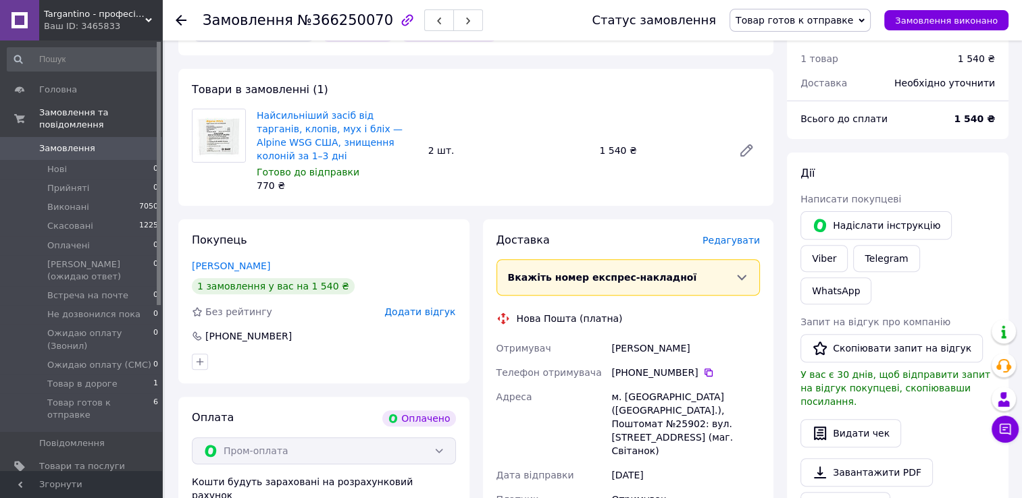
scroll to position [405, 0]
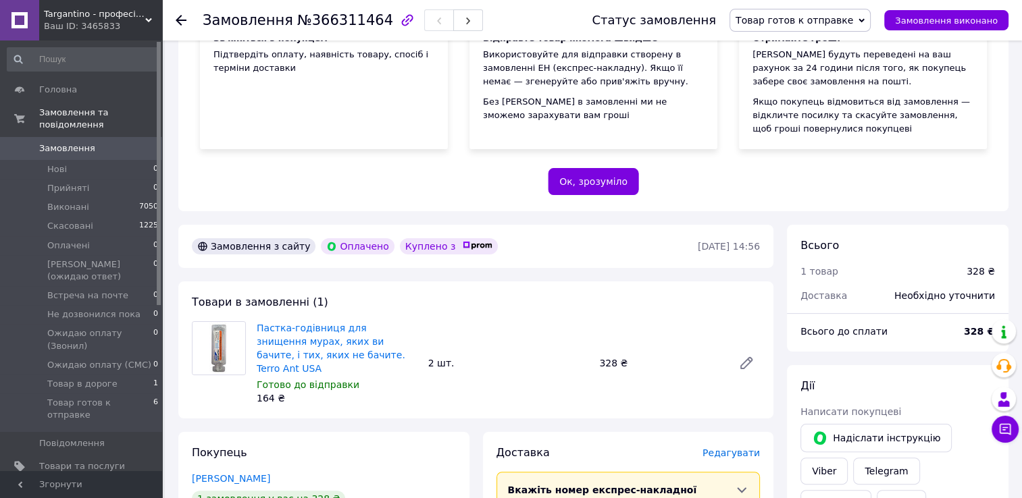
scroll to position [203, 0]
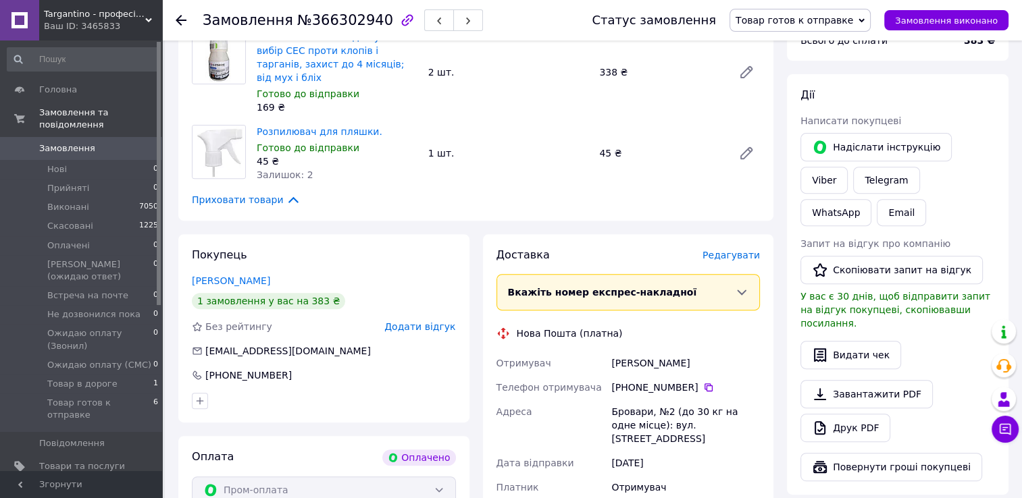
scroll to position [405, 0]
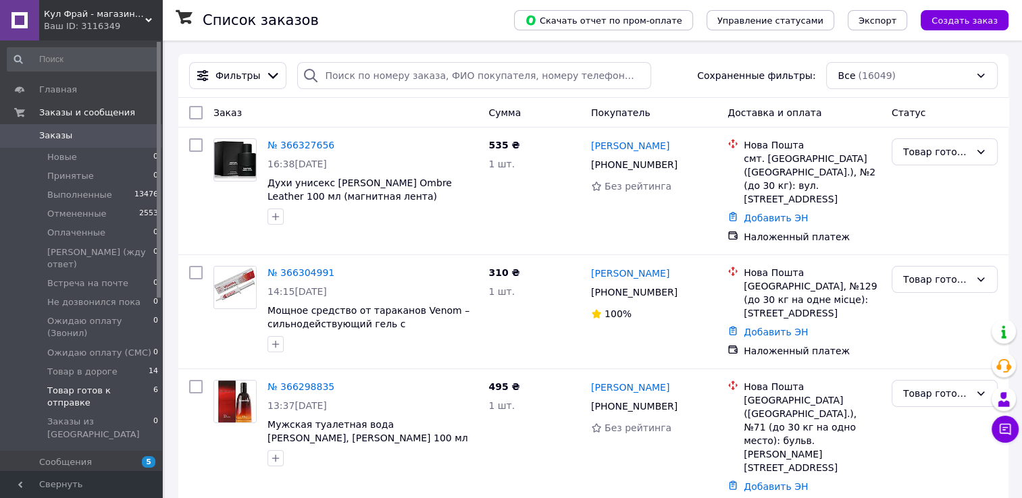
click at [120, 385] on span "Товар готов к отправке" at bounding box center [100, 397] width 106 height 24
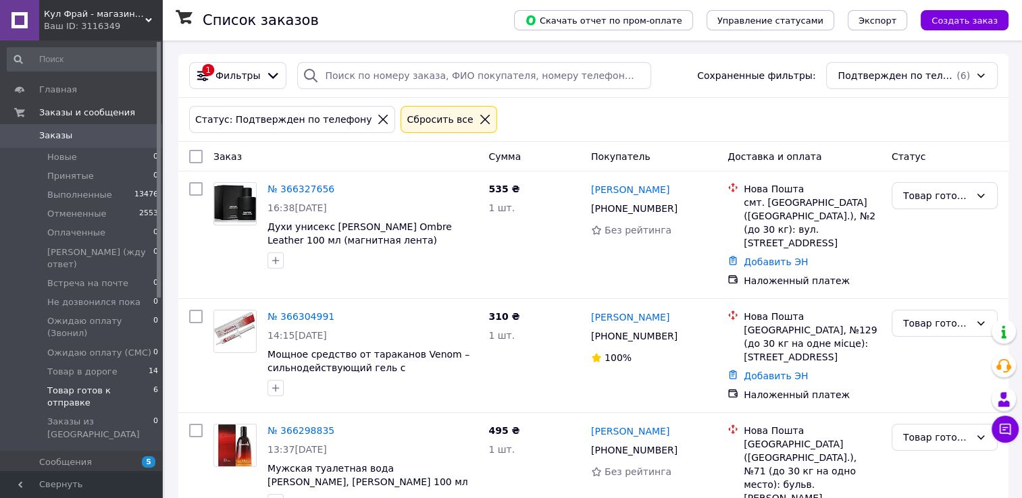
click at [147, 18] on icon at bounding box center [148, 20] width 7 height 7
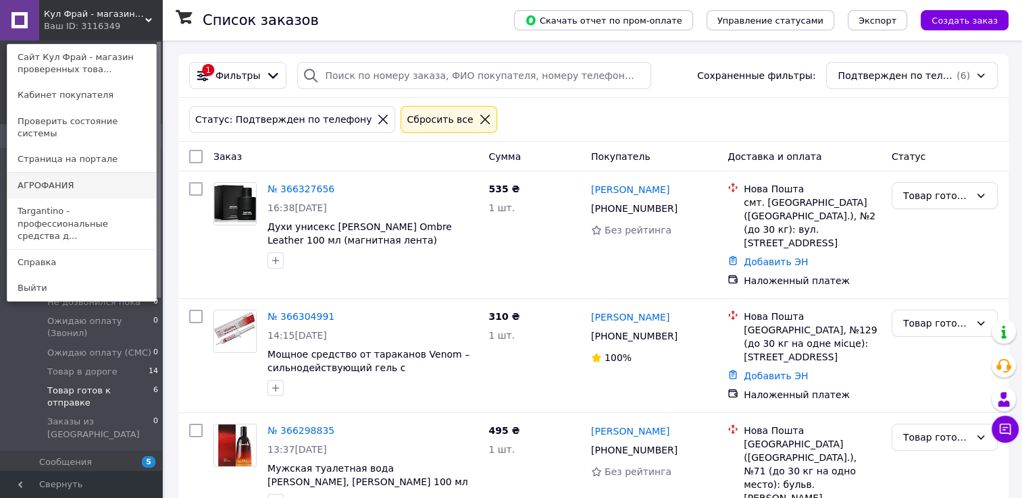
click at [47, 176] on link "АГРОФАНИЯ" at bounding box center [81, 186] width 149 height 26
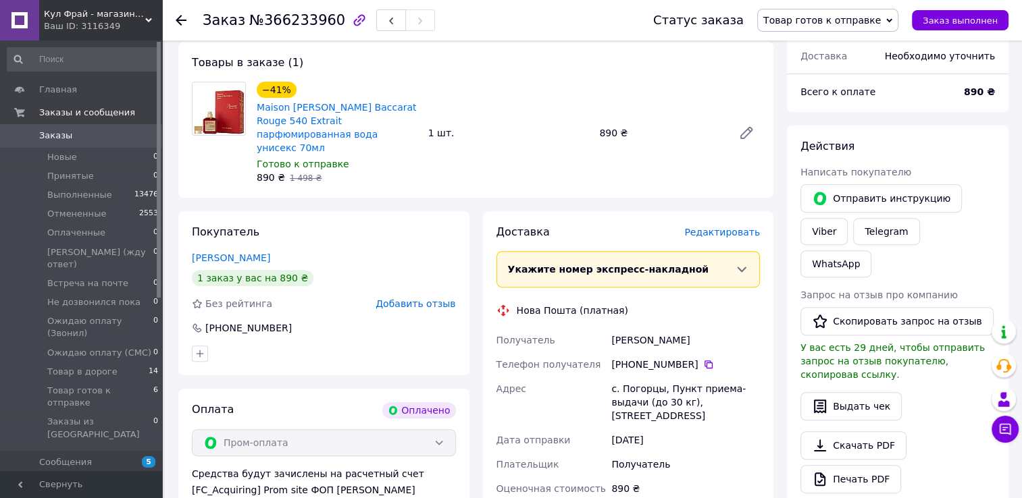
scroll to position [473, 0]
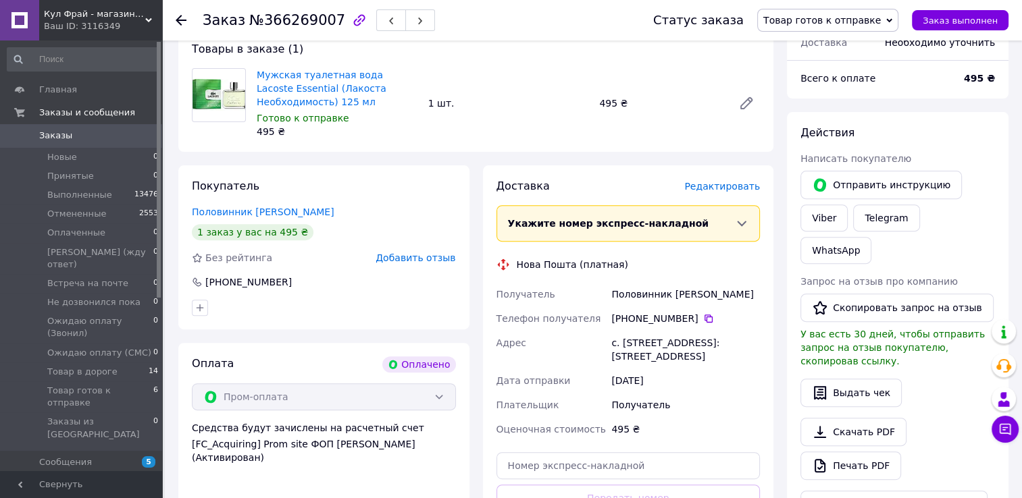
scroll to position [473, 0]
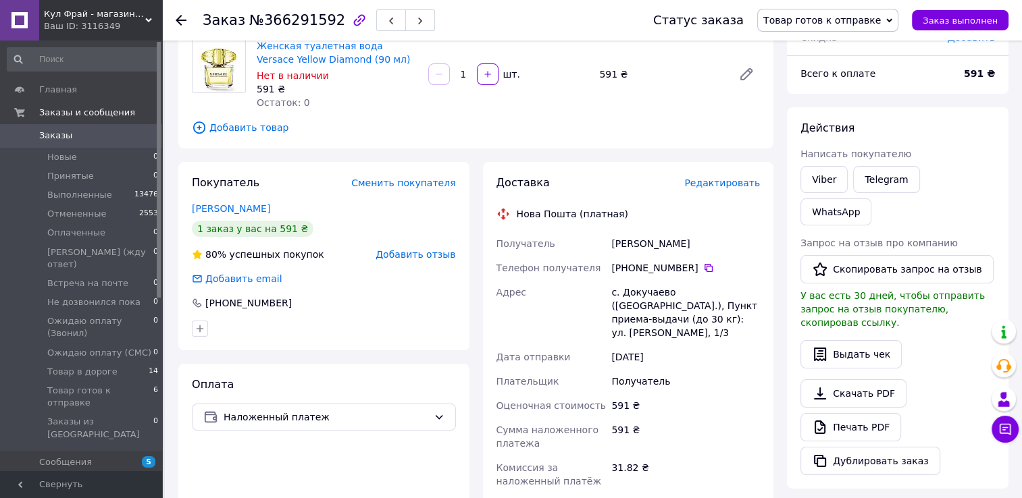
scroll to position [135, 0]
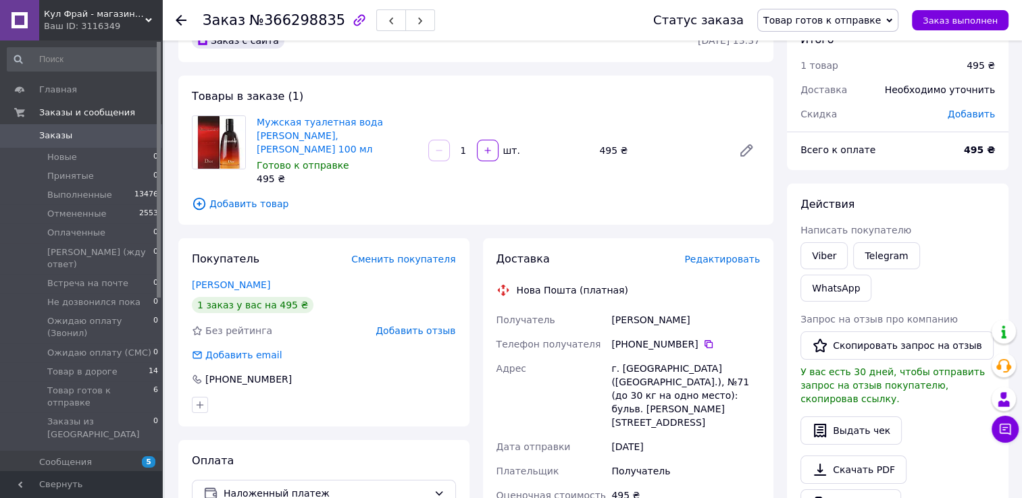
scroll to position [135, 0]
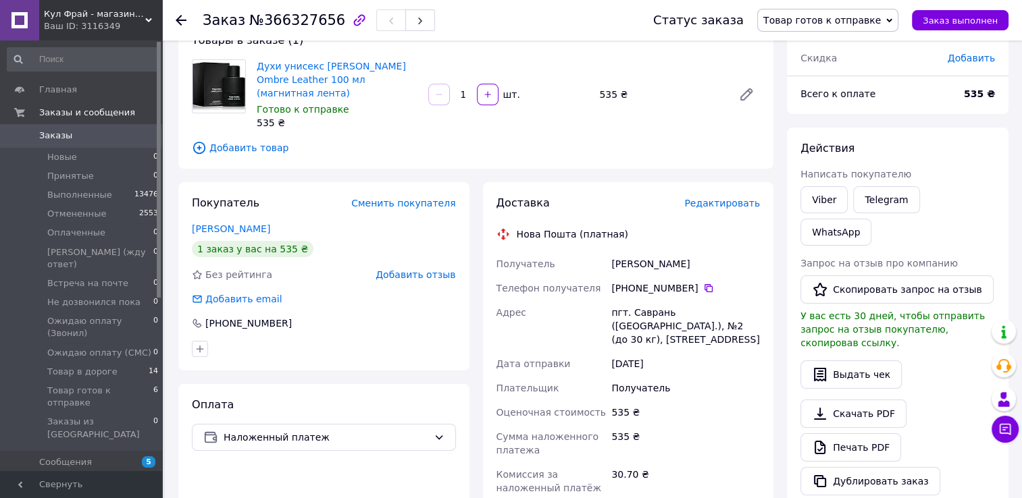
scroll to position [135, 0]
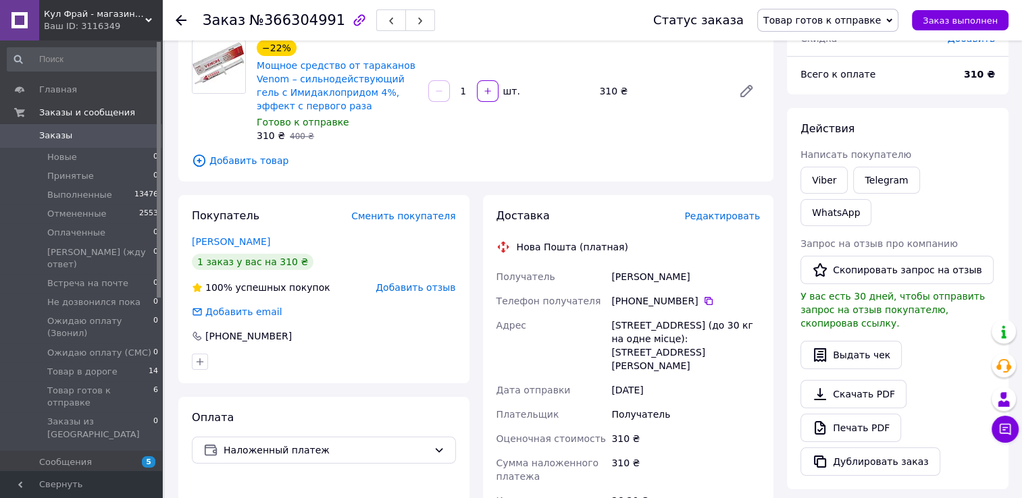
scroll to position [135, 0]
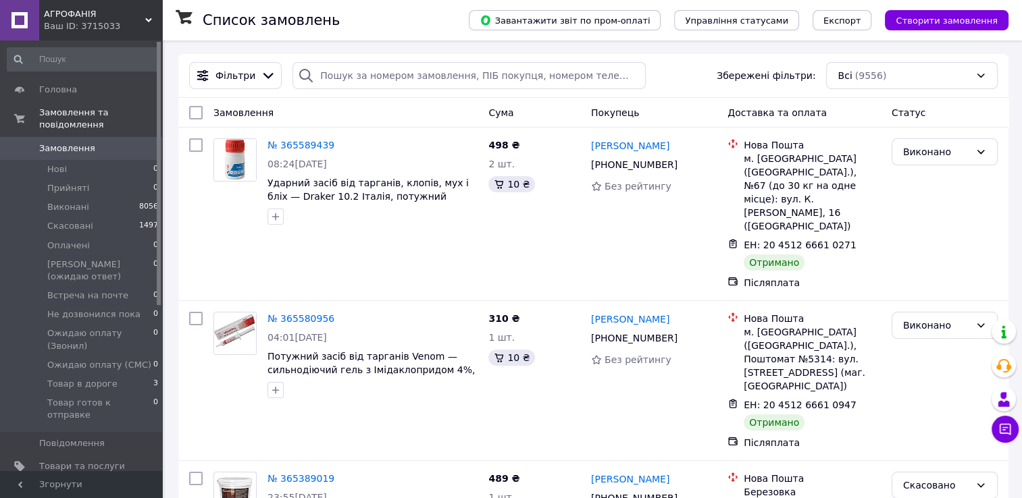
click at [148, 18] on icon at bounding box center [148, 20] width 7 height 7
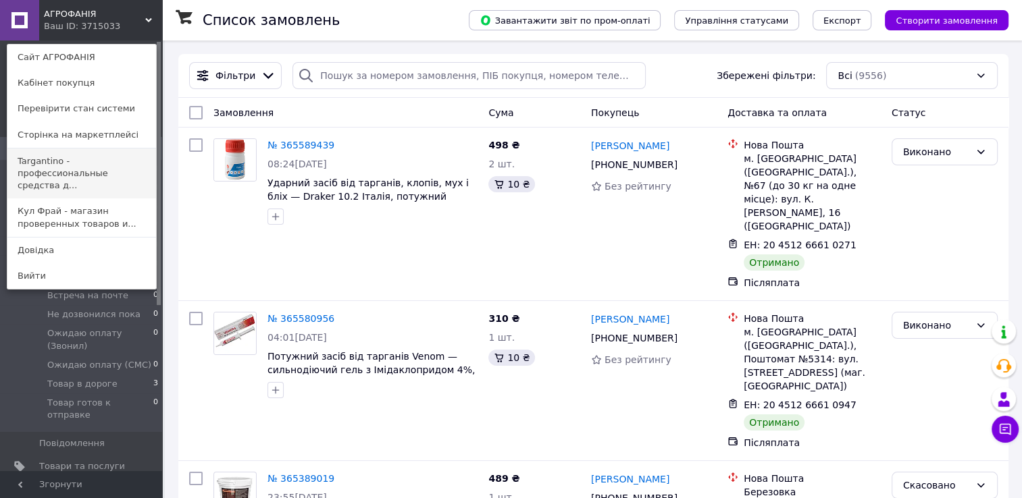
click at [37, 169] on link "Targantino - профессиональные средства д..." at bounding box center [81, 174] width 149 height 51
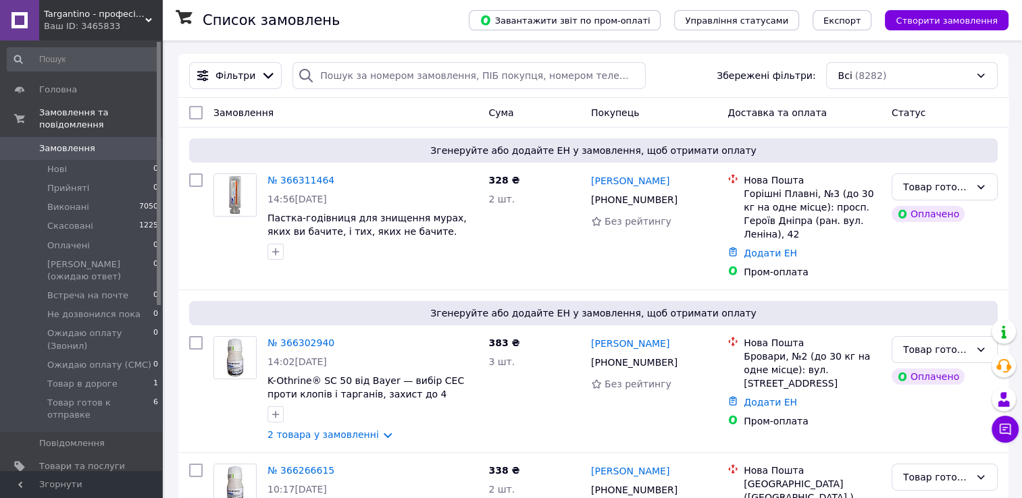
click at [148, 18] on icon at bounding box center [148, 20] width 7 height 7
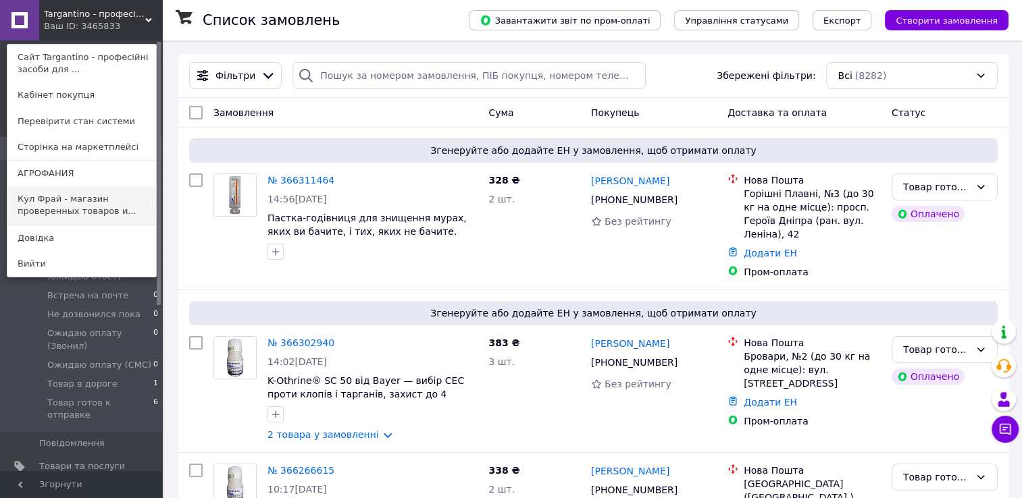
click at [41, 201] on link "Кул Фрай - магазин проверенных товаров и..." at bounding box center [81, 205] width 149 height 38
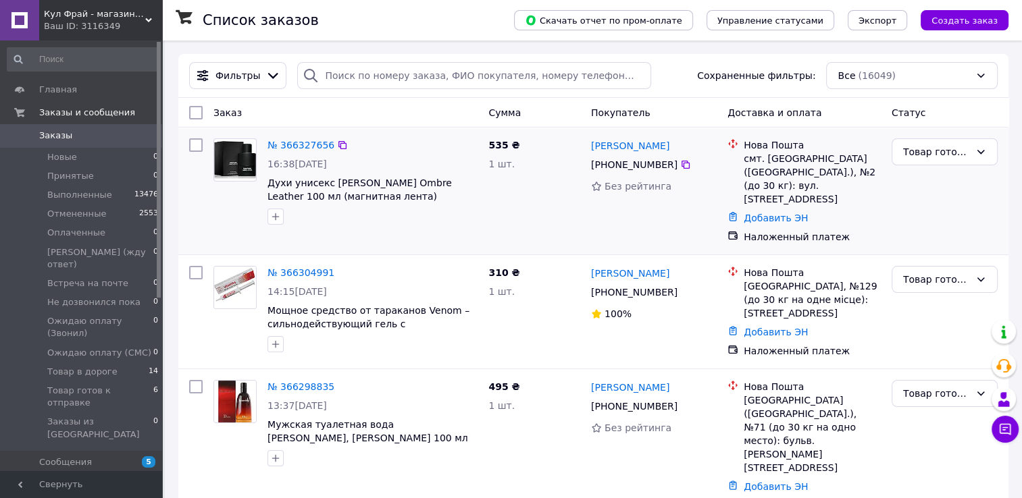
drag, startPoint x: 81, startPoint y: 371, endPoint x: 872, endPoint y: 202, distance: 809.1
click at [82, 385] on span "Товар готов к отправке" at bounding box center [100, 397] width 106 height 24
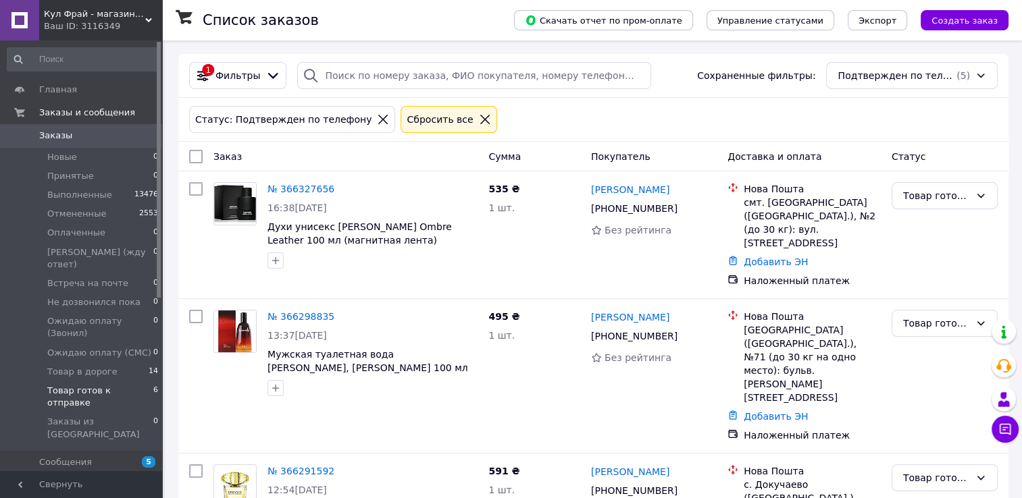
click at [282, 188] on link "№ 366327656" at bounding box center [300, 189] width 67 height 11
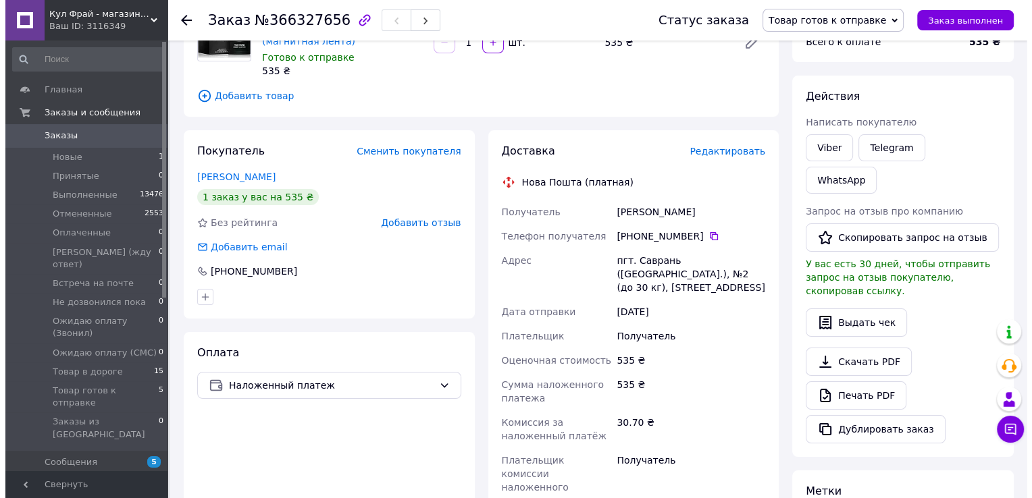
scroll to position [135, 0]
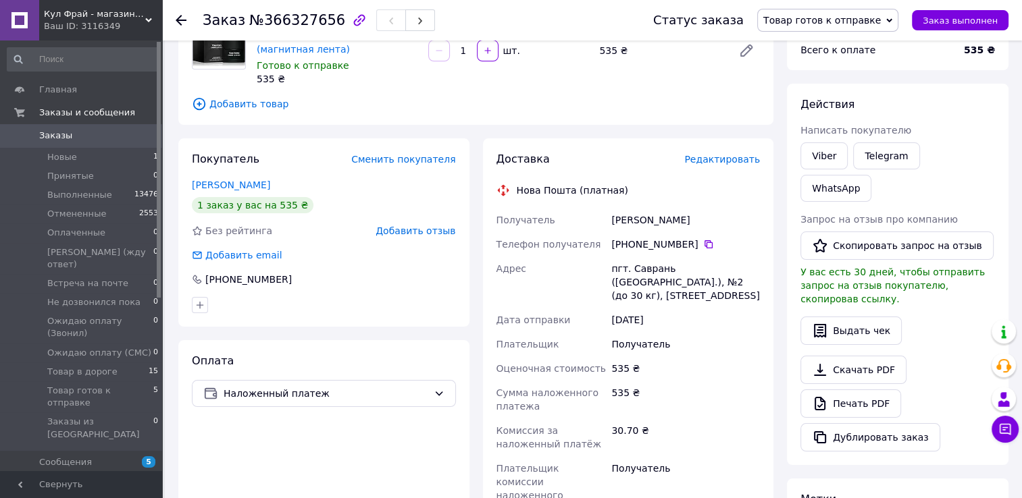
click at [725, 154] on span "Редактировать" at bounding box center [722, 159] width 76 height 11
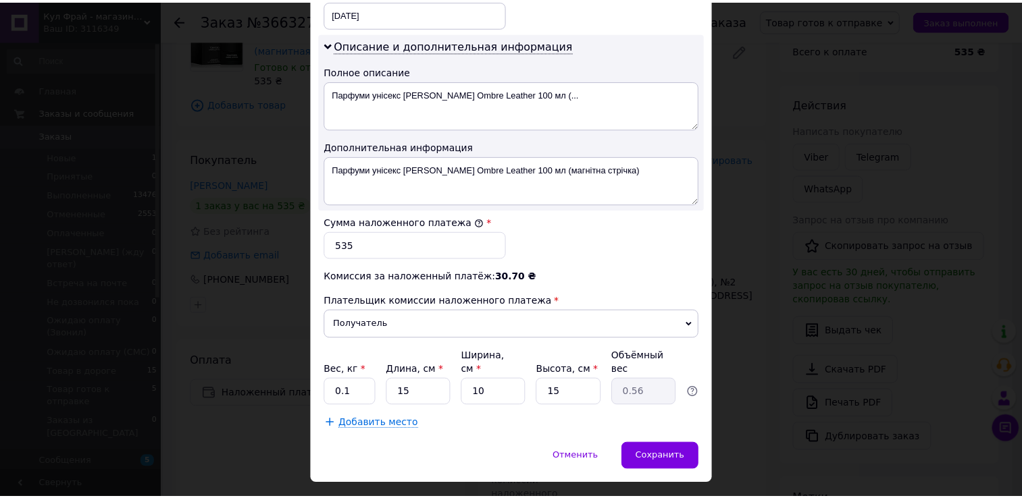
scroll to position [678, 0]
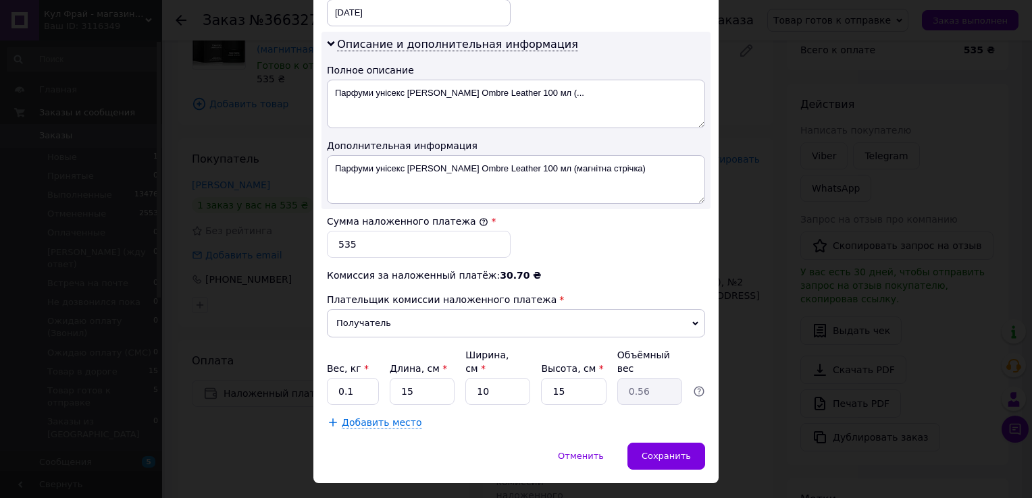
click at [767, 217] on div "× Редактирование доставки Способ доставки Нова Пошта (платная) Плательщик Получ…" at bounding box center [516, 249] width 1032 height 498
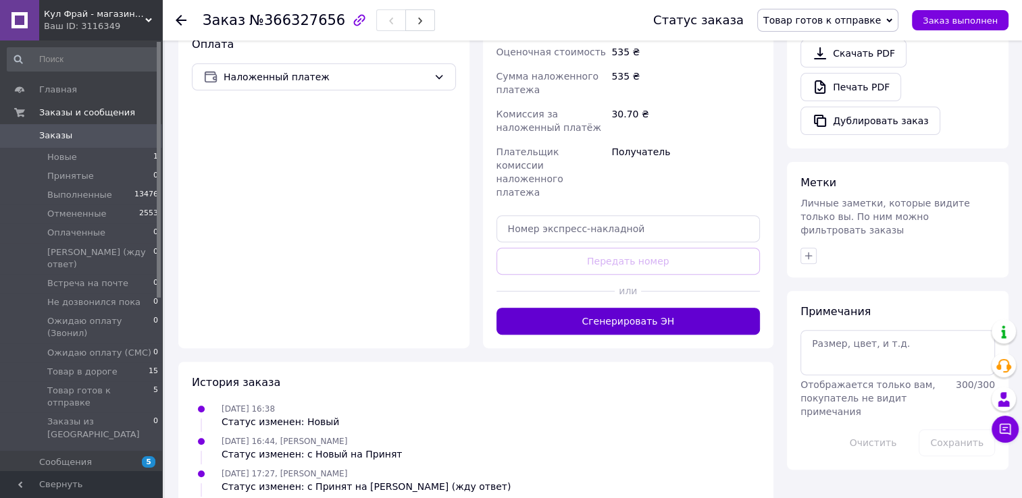
click at [651, 308] on button "Сгенерировать ЭН" at bounding box center [628, 321] width 264 height 27
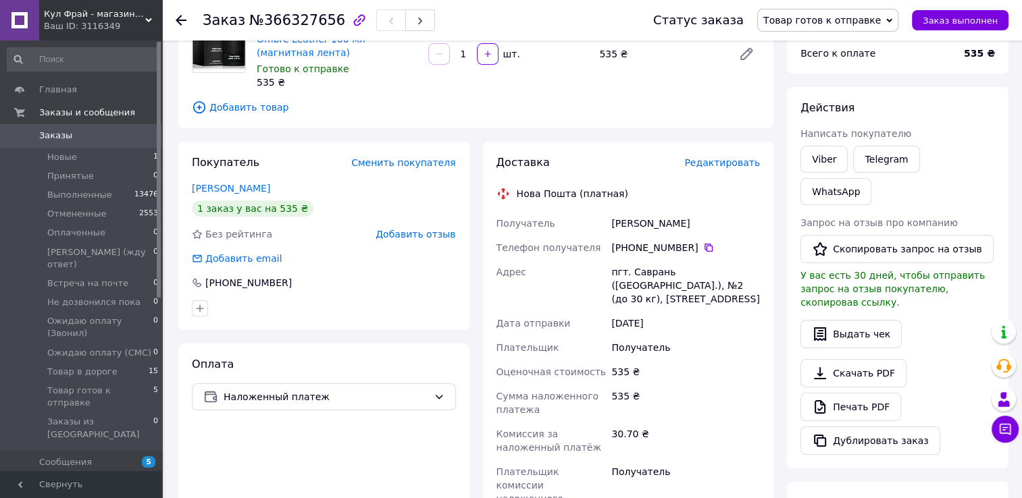
scroll to position [114, 0]
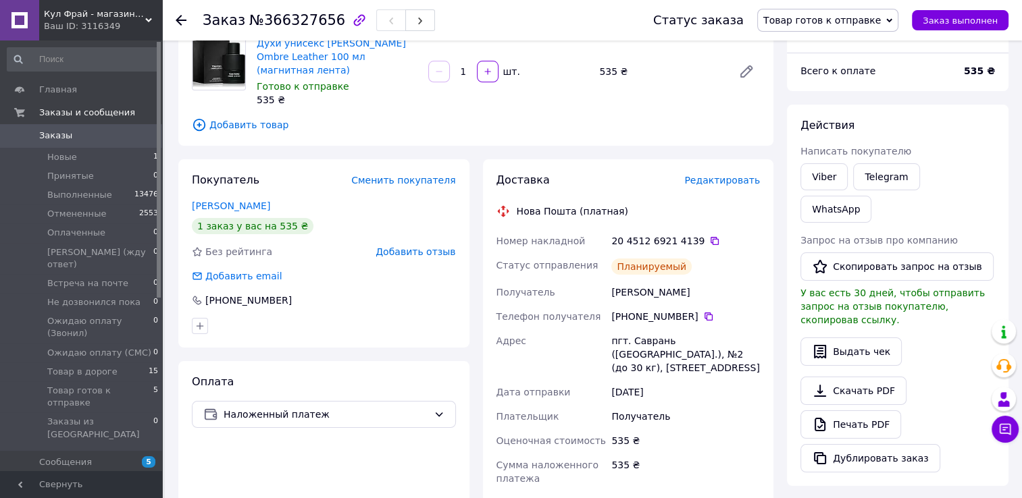
click at [843, 23] on span "Товар готов к отправке" at bounding box center [821, 20] width 117 height 11
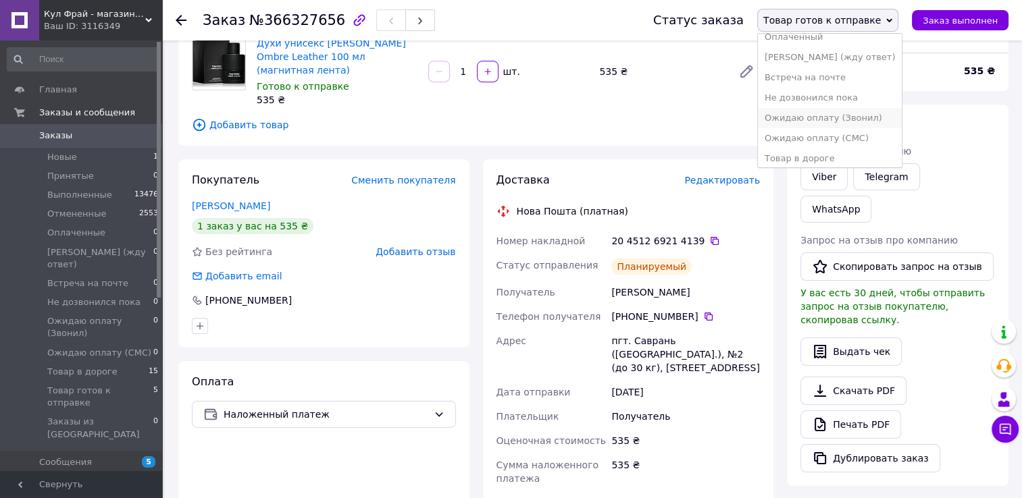
scroll to position [76, 0]
click at [815, 159] on li "Товар в дороге" at bounding box center [830, 154] width 144 height 20
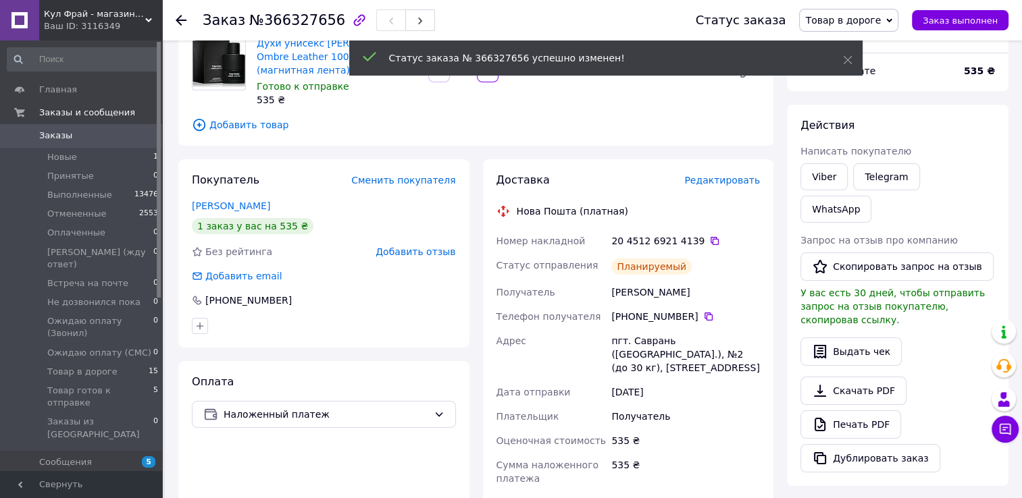
click at [180, 22] on icon at bounding box center [181, 20] width 11 height 11
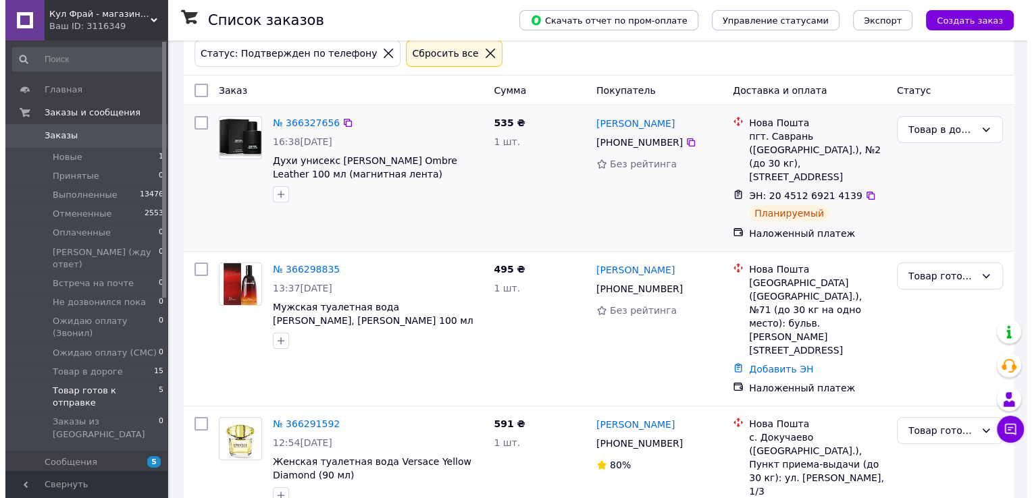
scroll to position [68, 0]
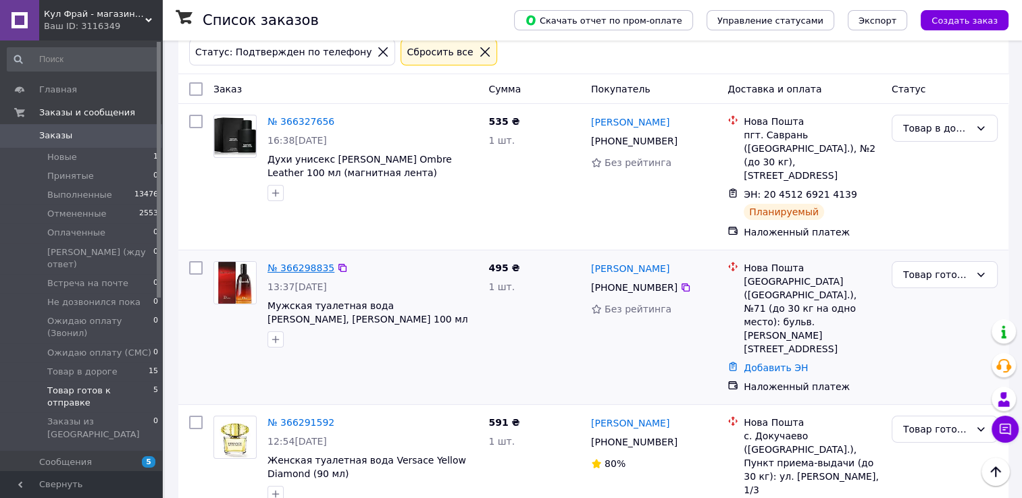
click at [284, 263] on link "№ 366298835" at bounding box center [300, 268] width 67 height 11
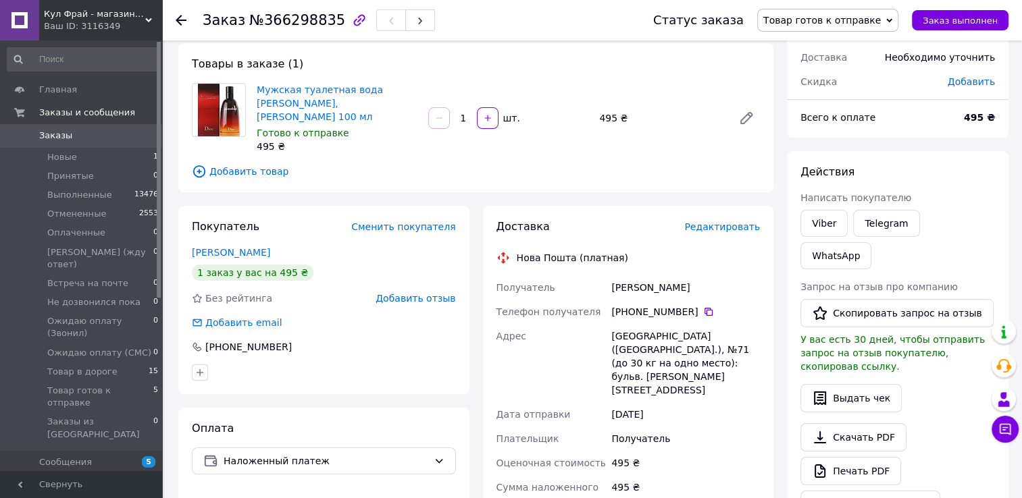
click at [733, 221] on span "Редактировать" at bounding box center [722, 226] width 76 height 11
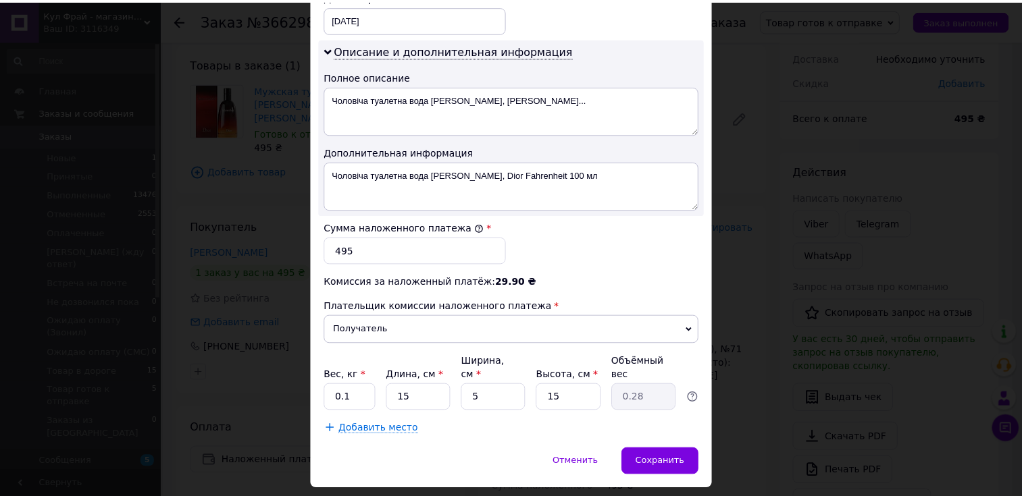
scroll to position [678, 0]
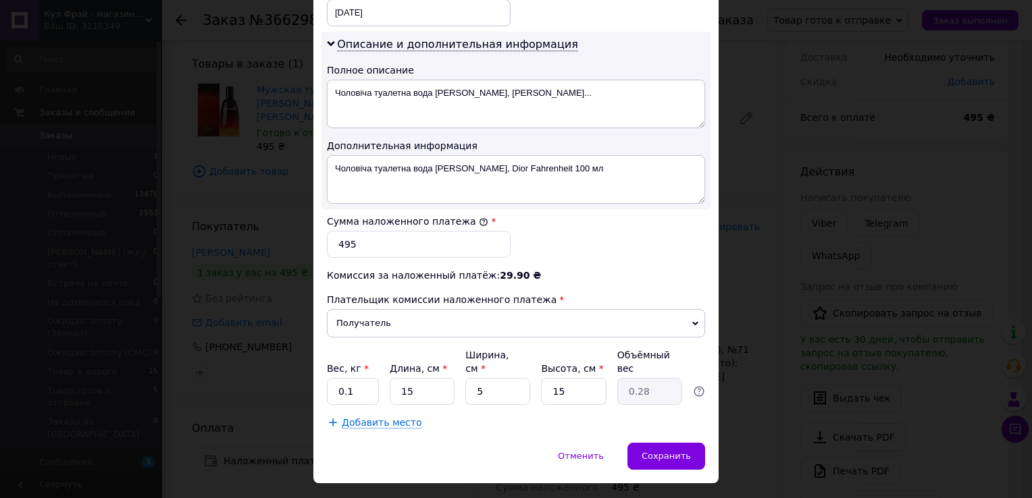
click at [745, 237] on div "× Редактирование доставки Способ доставки Нова Пошта (платная) Плательщик Получ…" at bounding box center [516, 249] width 1032 height 498
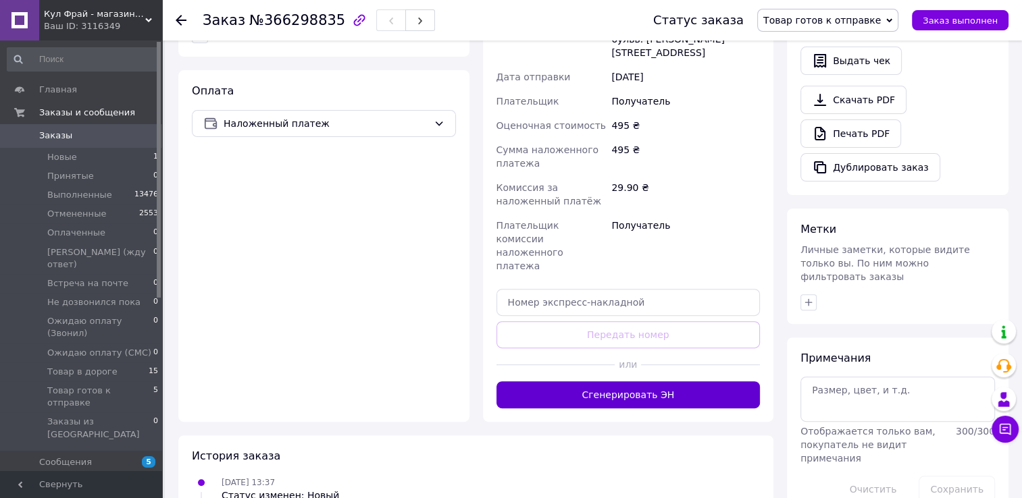
click at [703, 381] on button "Сгенерировать ЭН" at bounding box center [628, 394] width 264 height 27
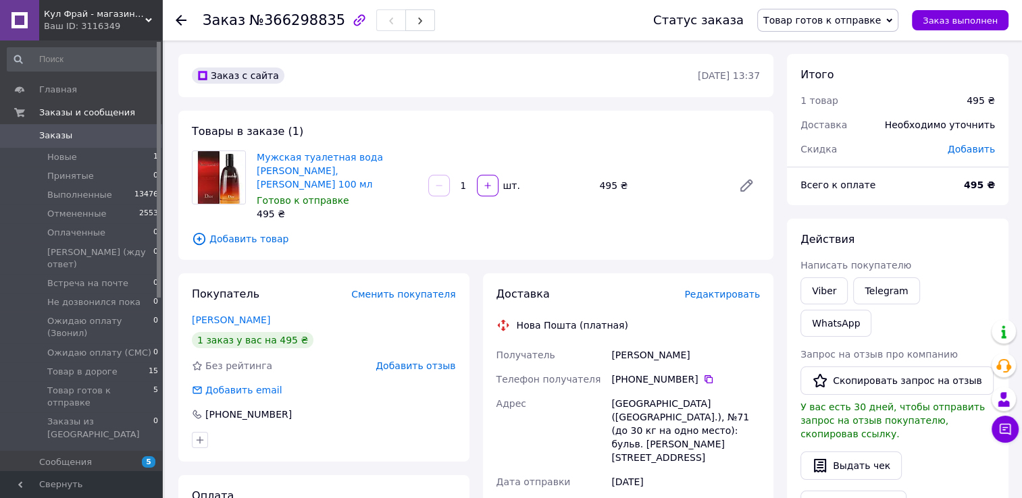
scroll to position [0, 0]
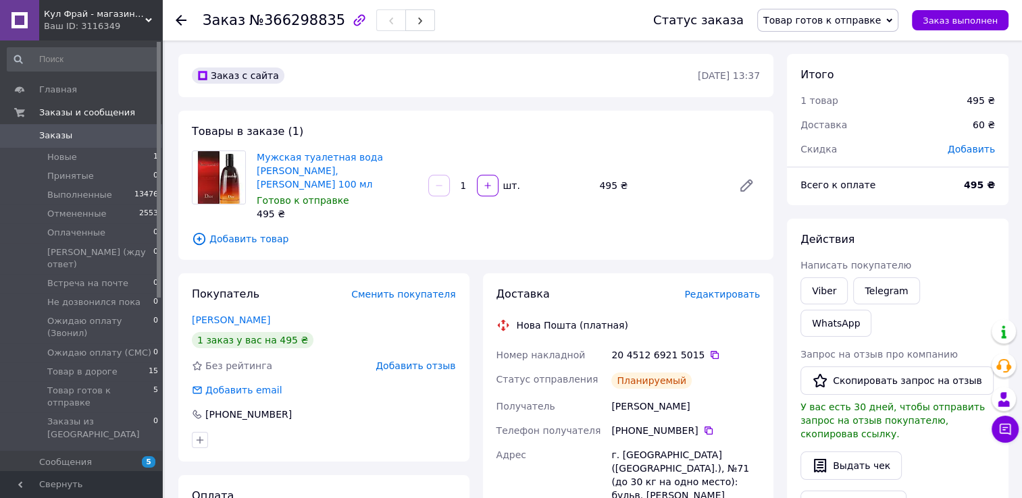
click at [809, 18] on span "Товар готов к отправке" at bounding box center [821, 20] width 117 height 11
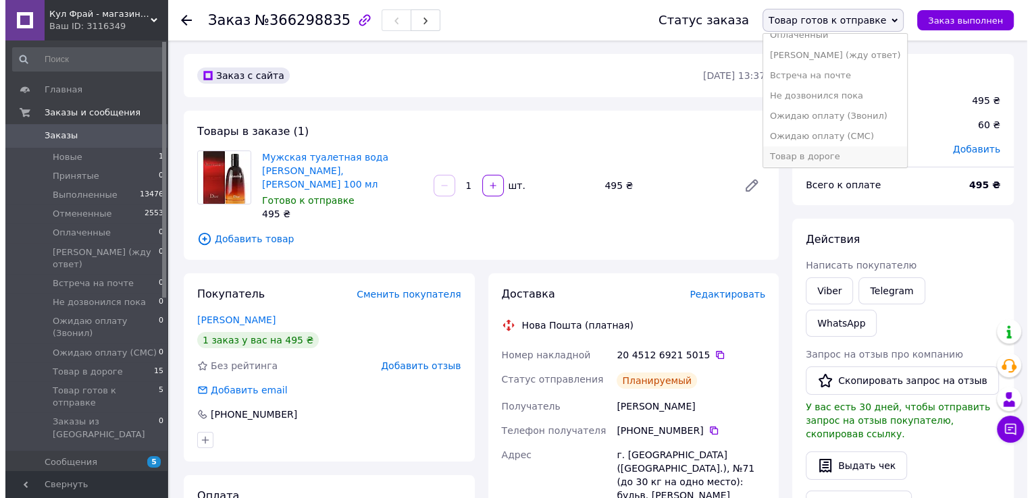
scroll to position [76, 0]
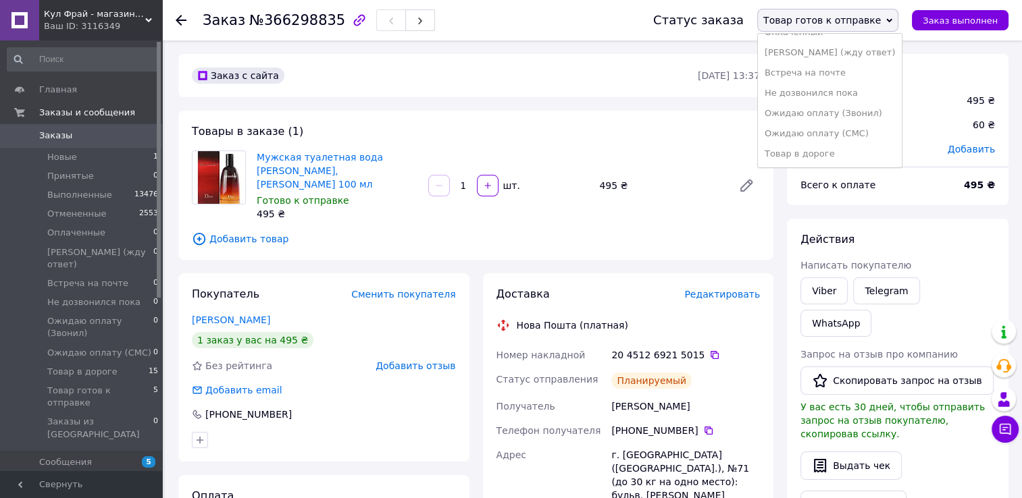
click at [821, 150] on li "Товар в дороге" at bounding box center [830, 154] width 144 height 20
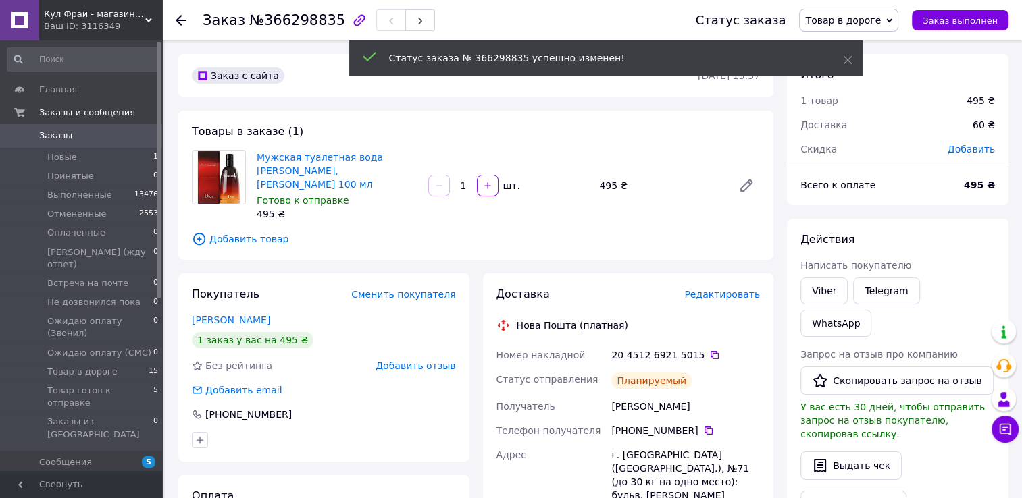
click at [180, 21] on icon at bounding box center [181, 20] width 11 height 11
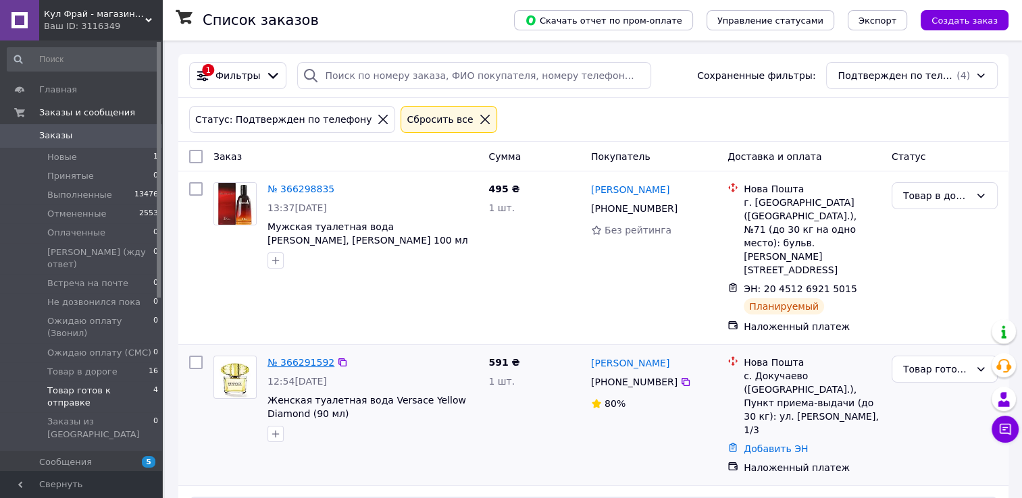
click at [286, 357] on link "№ 366291592" at bounding box center [300, 362] width 67 height 11
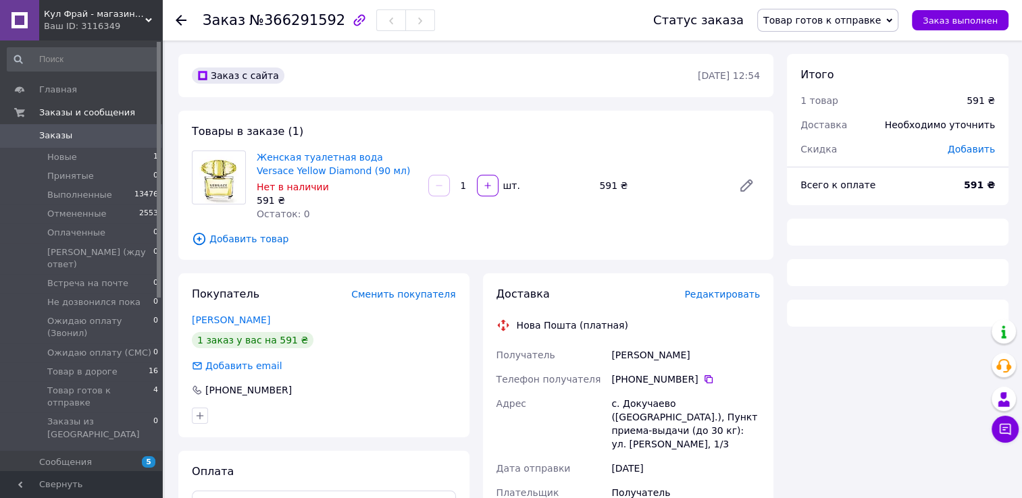
click at [716, 291] on span "Редактировать" at bounding box center [722, 294] width 76 height 11
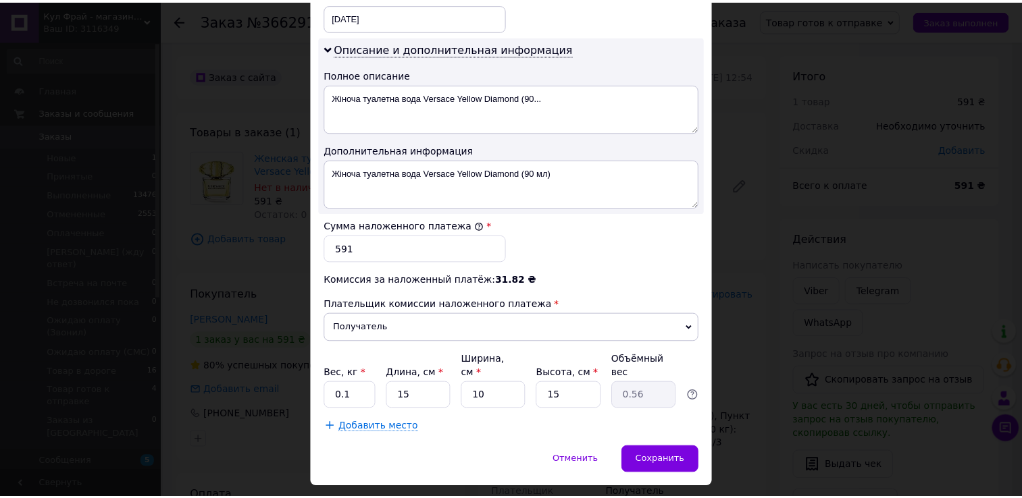
scroll to position [678, 0]
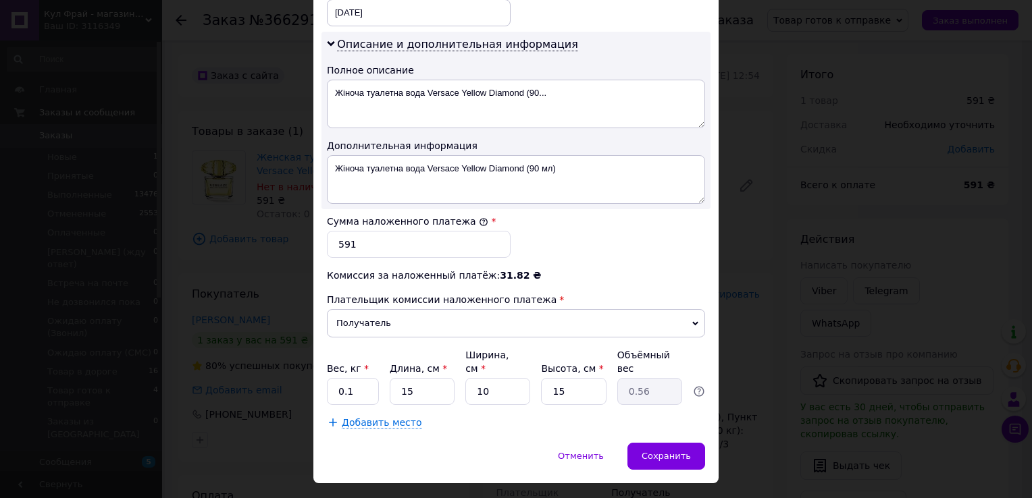
click at [759, 294] on div "× Редактирование доставки Способ доставки Нова Пошта (платная) Плательщик Получ…" at bounding box center [516, 249] width 1032 height 498
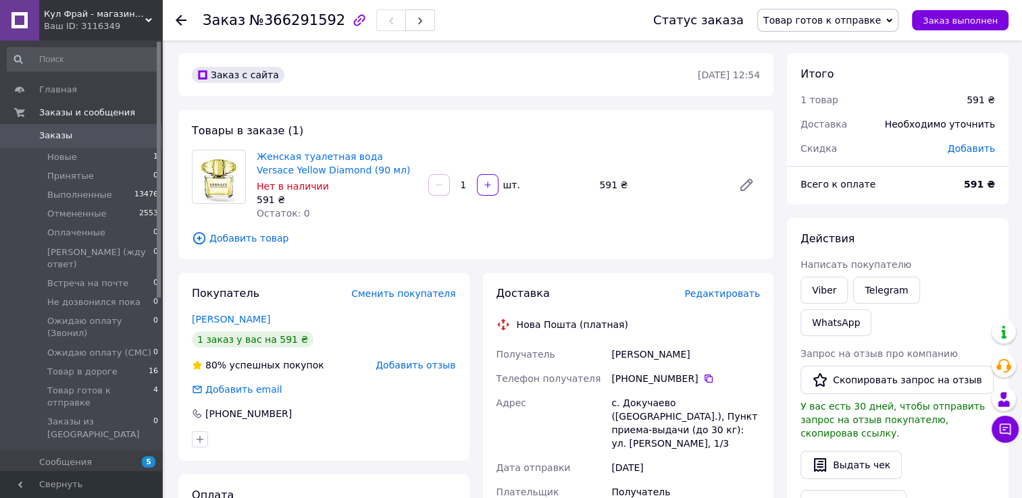
scroll to position [338, 0]
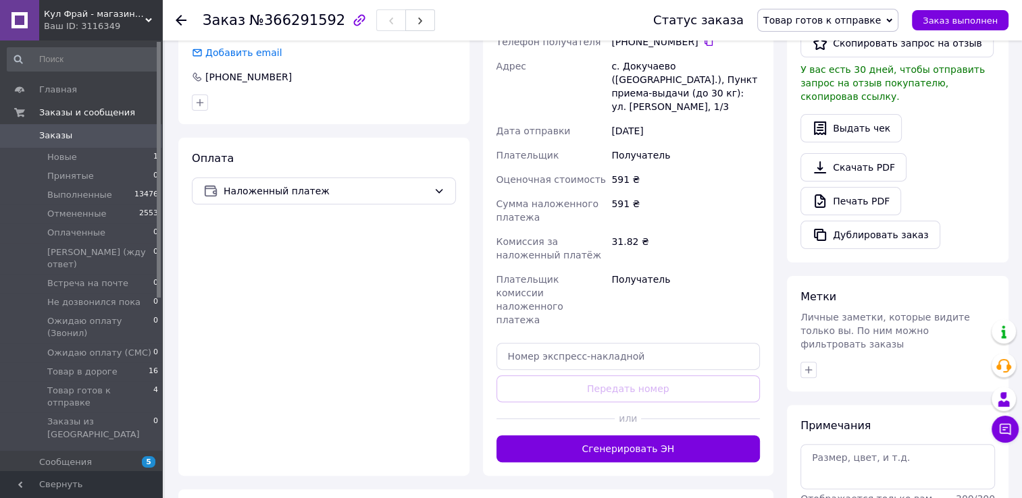
drag, startPoint x: 663, startPoint y: 407, endPoint x: 670, endPoint y: 406, distance: 6.8
click at [666, 435] on button "Сгенерировать ЭН" at bounding box center [628, 448] width 264 height 27
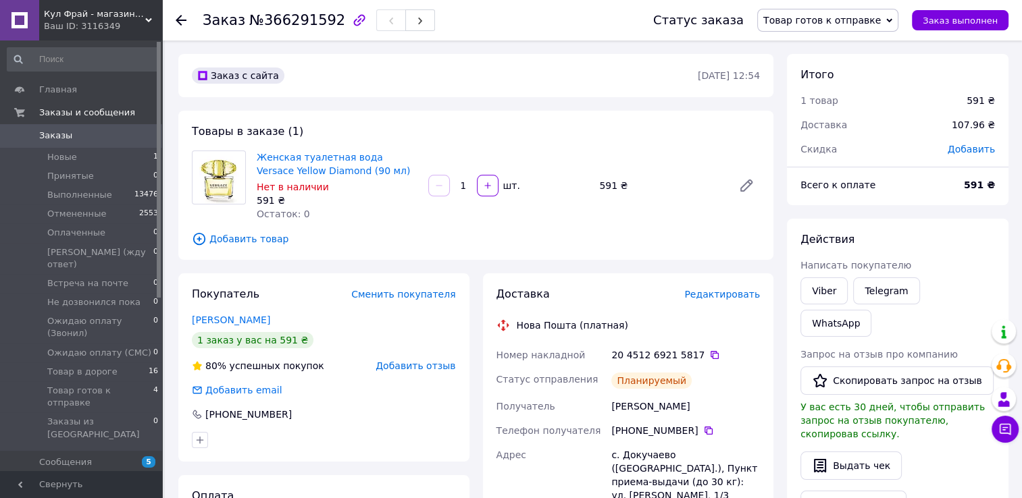
drag, startPoint x: 835, startPoint y: 30, endPoint x: 835, endPoint y: 42, distance: 12.2
click at [835, 29] on span "Товар готов к отправке" at bounding box center [827, 20] width 141 height 23
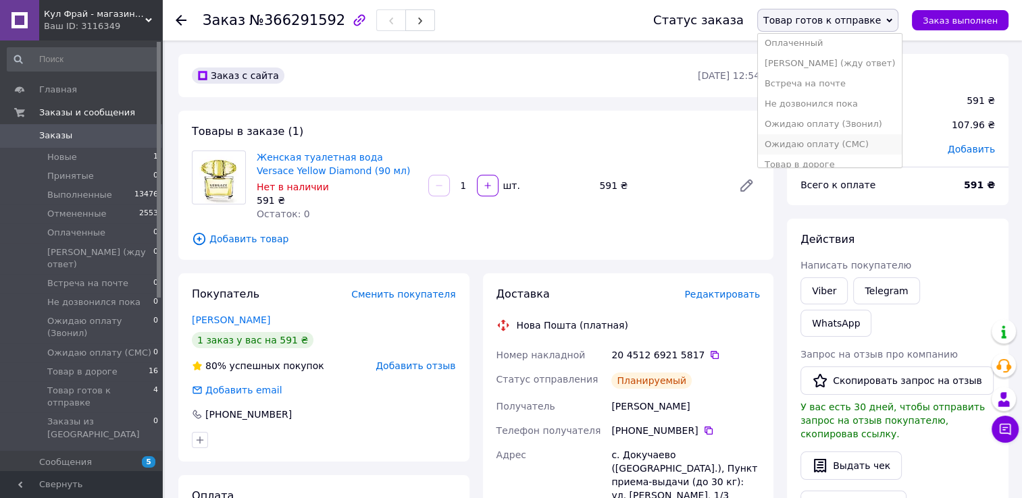
scroll to position [76, 0]
click at [812, 149] on li "Товар в дороге" at bounding box center [830, 154] width 144 height 20
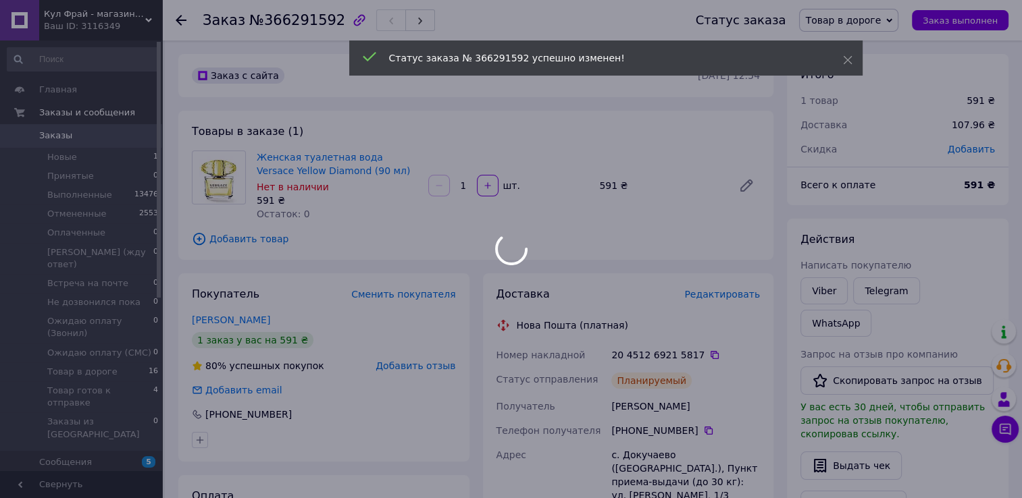
click at [178, 22] on div at bounding box center [511, 249] width 1022 height 498
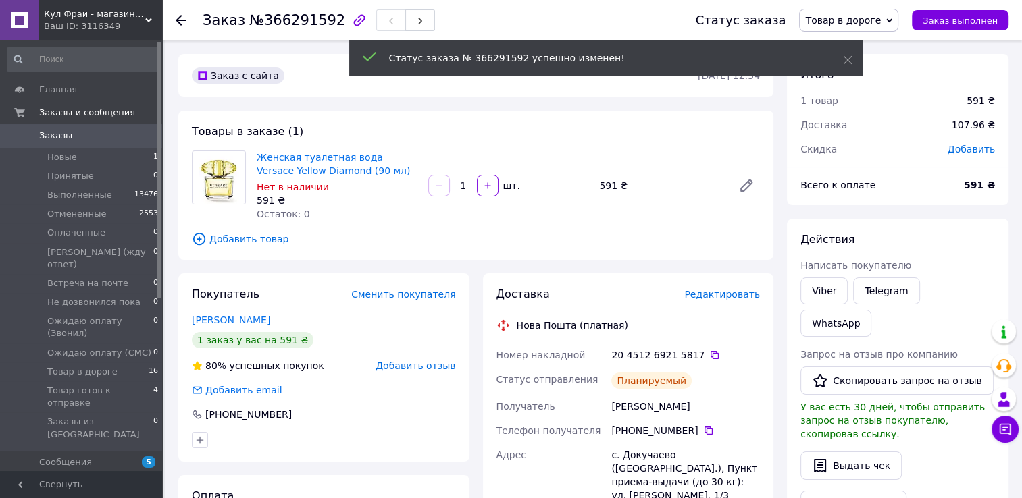
click at [182, 20] on use at bounding box center [181, 20] width 11 height 11
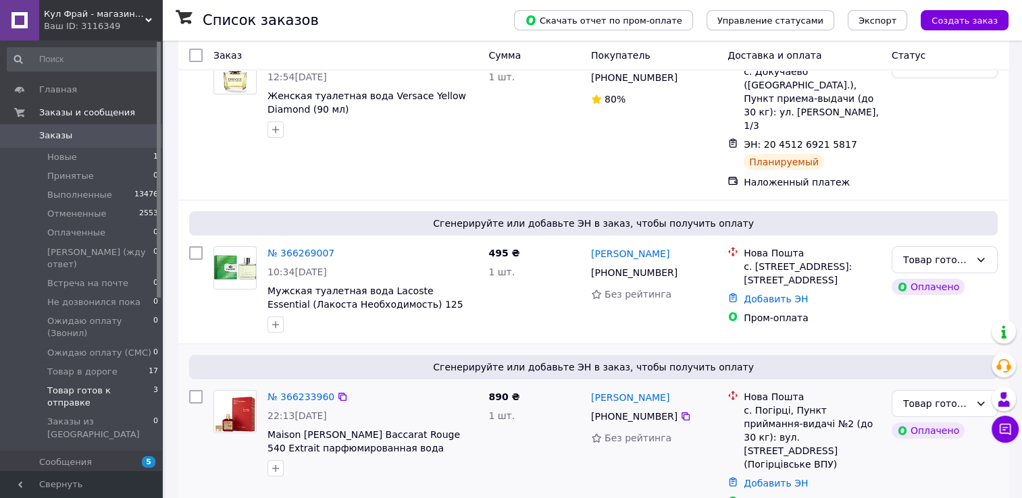
scroll to position [135, 0]
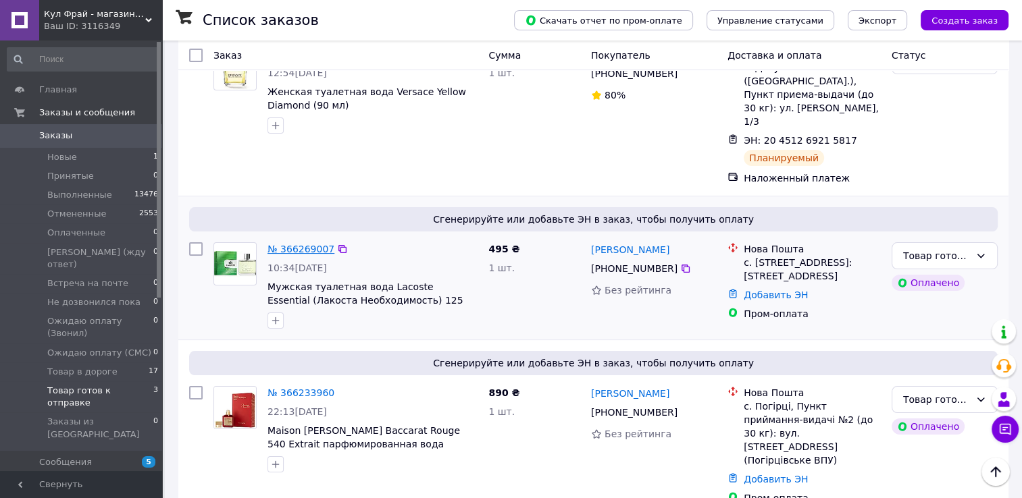
click at [283, 244] on link "№ 366269007" at bounding box center [300, 249] width 67 height 11
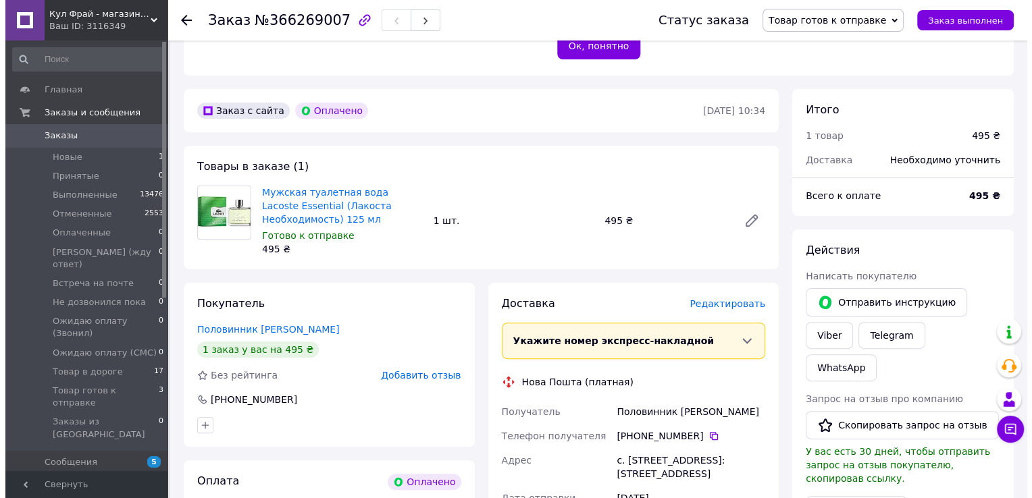
scroll to position [338, 0]
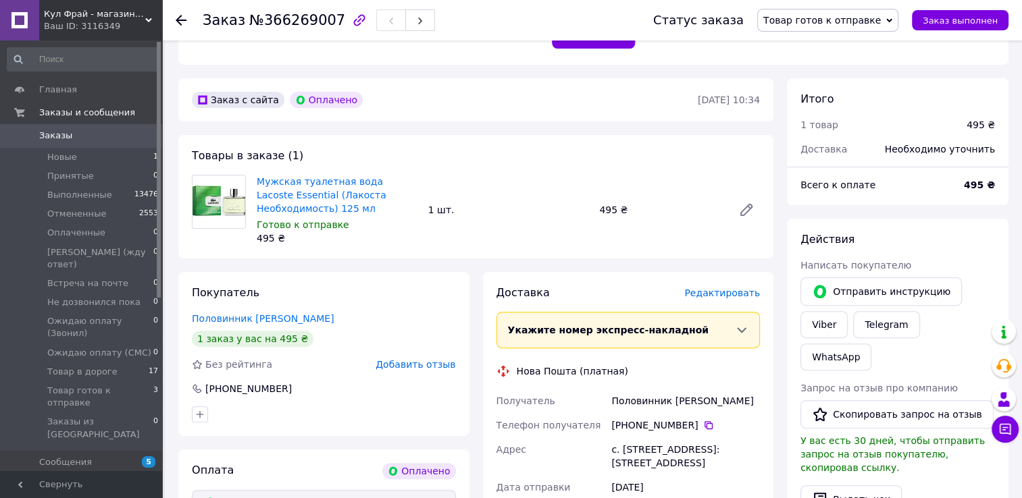
click at [735, 288] on span "Редактировать" at bounding box center [722, 293] width 76 height 11
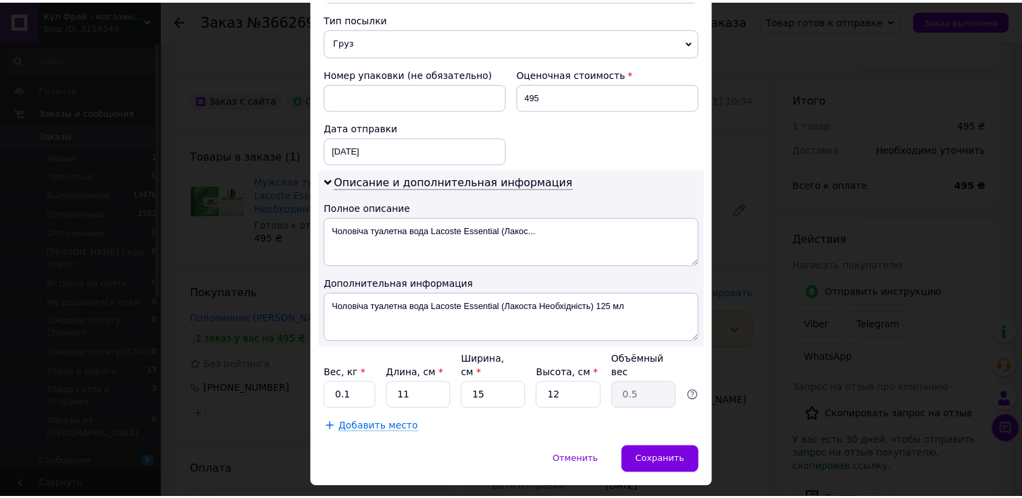
scroll to position [545, 0]
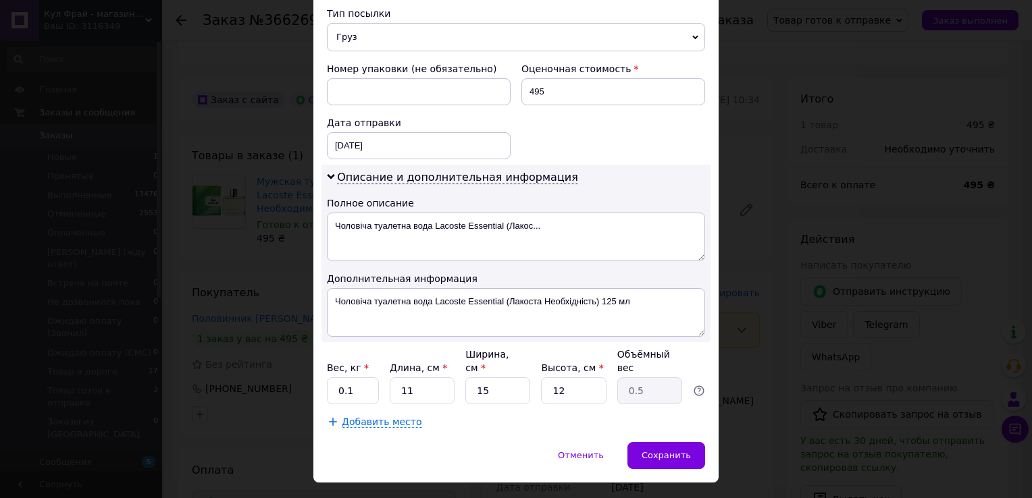
click at [748, 252] on div "× Редактирование доставки Способ доставки Нова Пошта (платная) Плательщик Получ…" at bounding box center [516, 249] width 1032 height 498
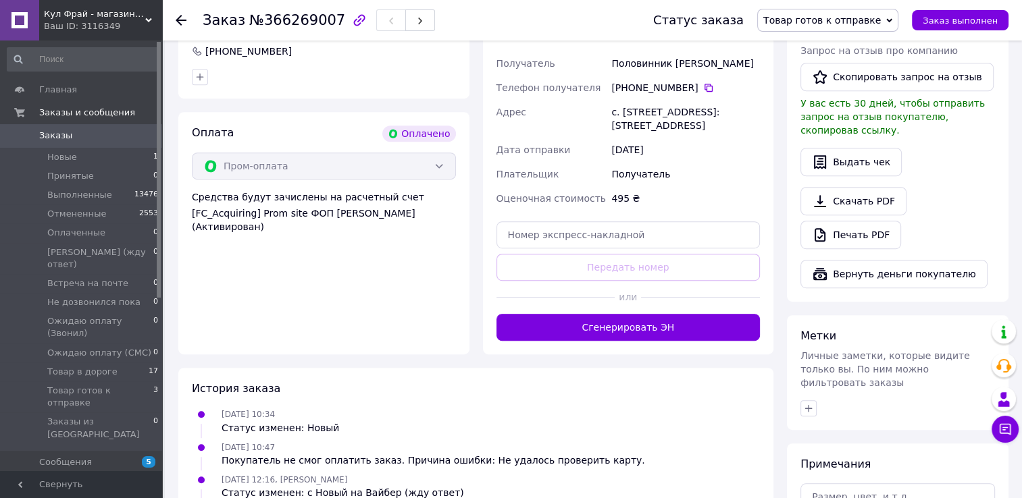
drag, startPoint x: 661, startPoint y: 319, endPoint x: 719, endPoint y: 344, distance: 63.5
click at [662, 319] on button "Сгенерировать ЭН" at bounding box center [628, 327] width 264 height 27
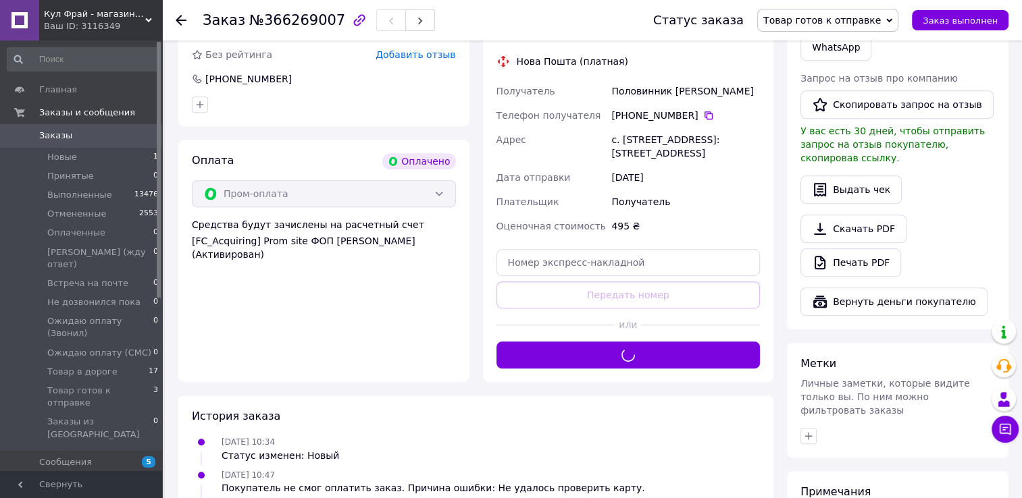
scroll to position [338, 0]
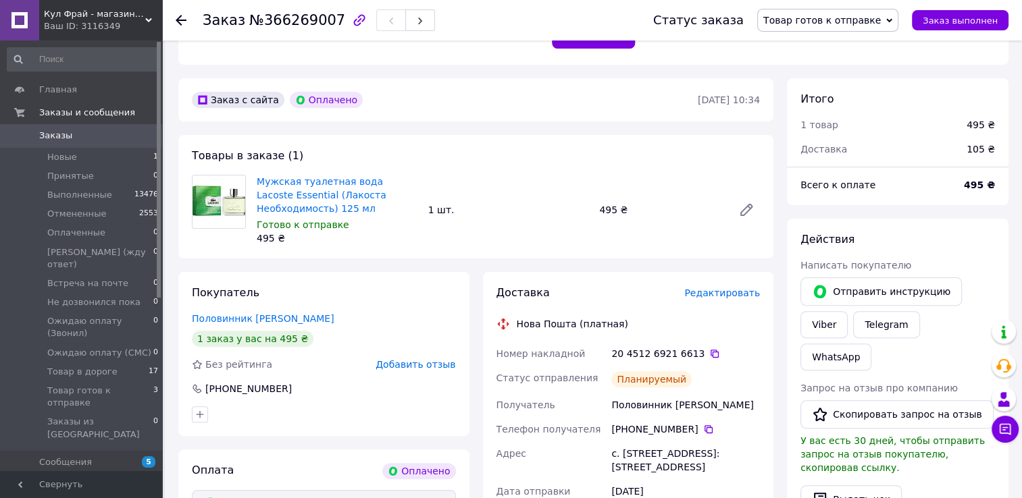
click at [830, 30] on span "Товар готов к отправке" at bounding box center [827, 20] width 141 height 23
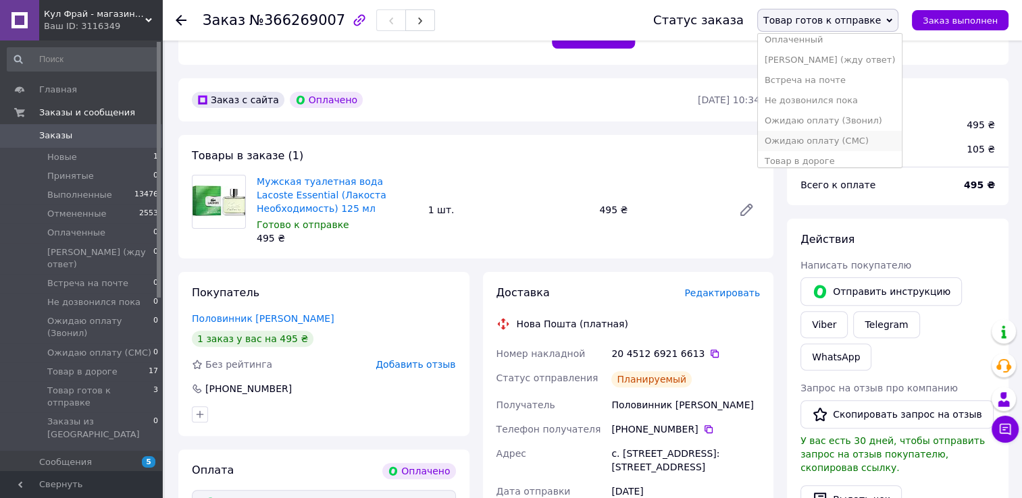
scroll to position [76, 0]
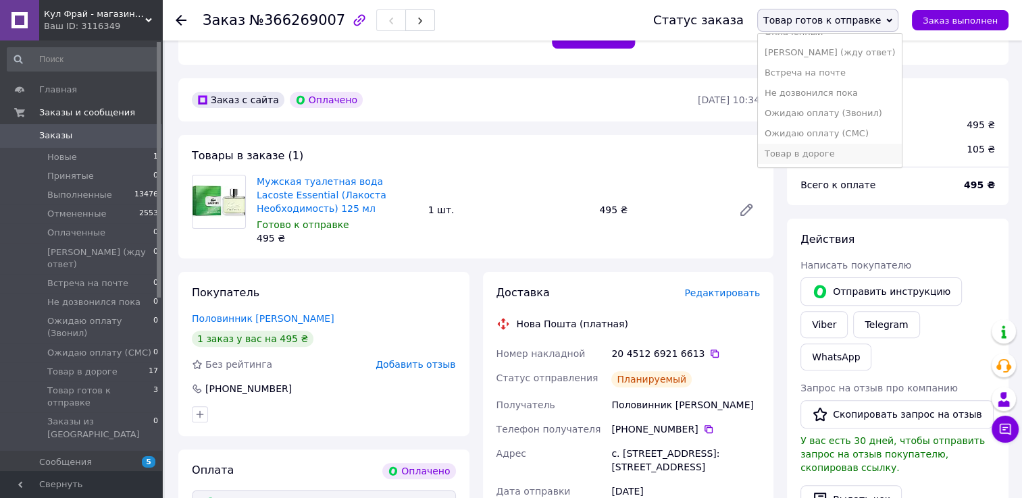
click at [817, 157] on li "Товар в дороге" at bounding box center [830, 154] width 144 height 20
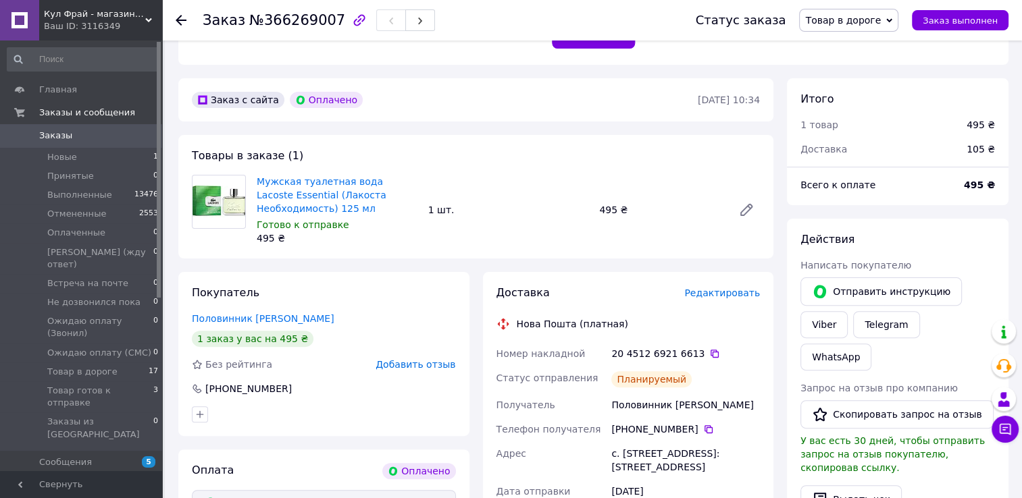
click at [182, 22] on icon at bounding box center [181, 20] width 11 height 11
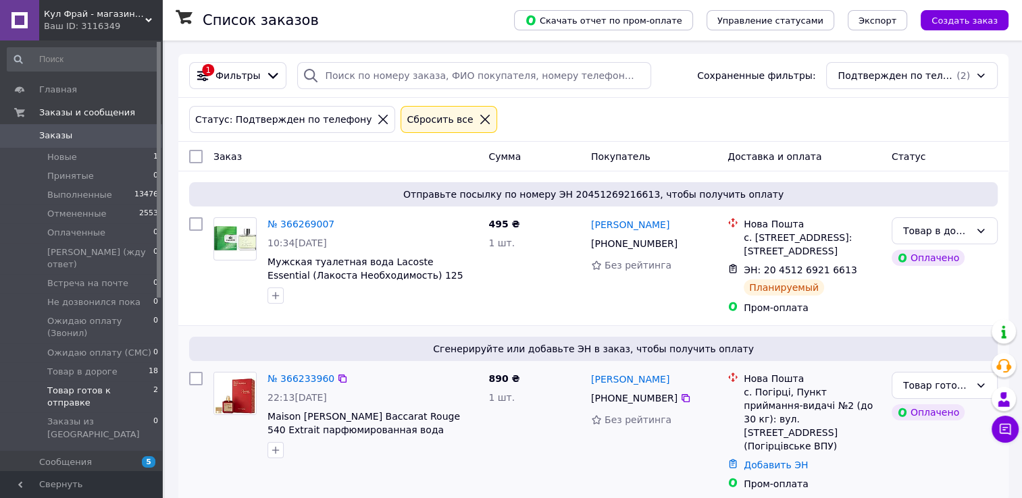
scroll to position [3, 0]
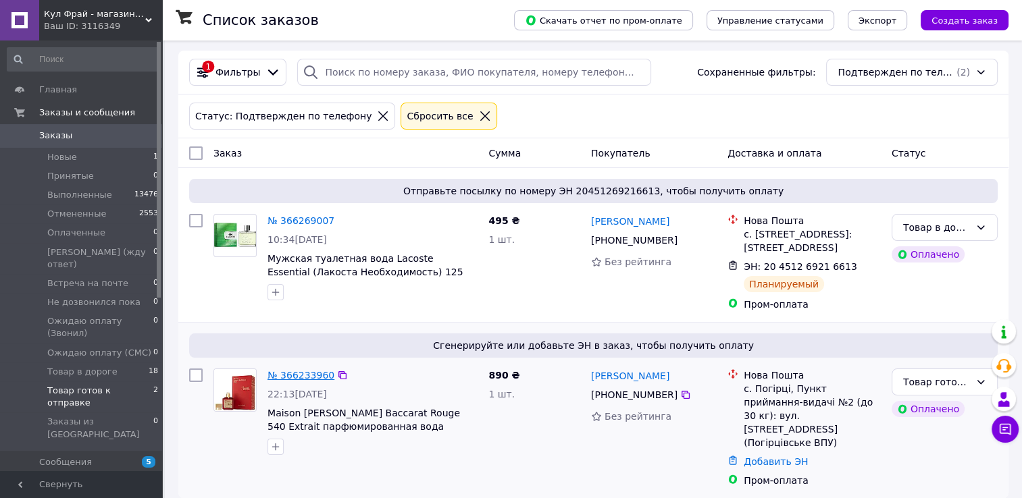
click at [298, 376] on link "№ 366233960" at bounding box center [300, 375] width 67 height 11
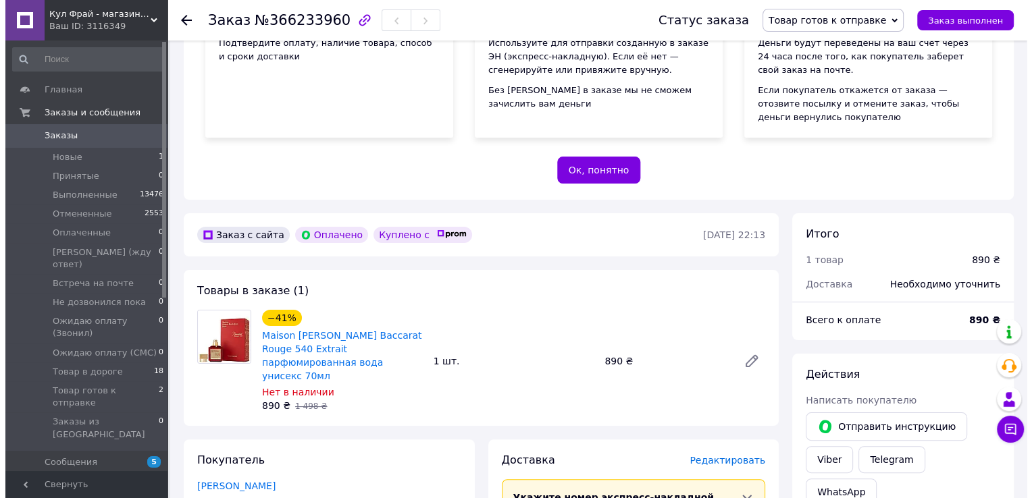
scroll to position [273, 0]
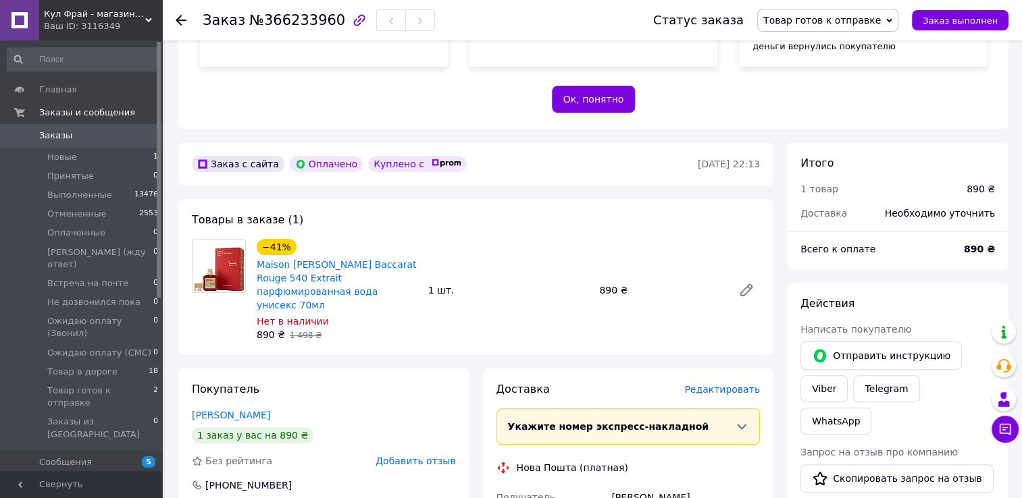
click at [720, 384] on span "Редактировать" at bounding box center [722, 389] width 76 height 11
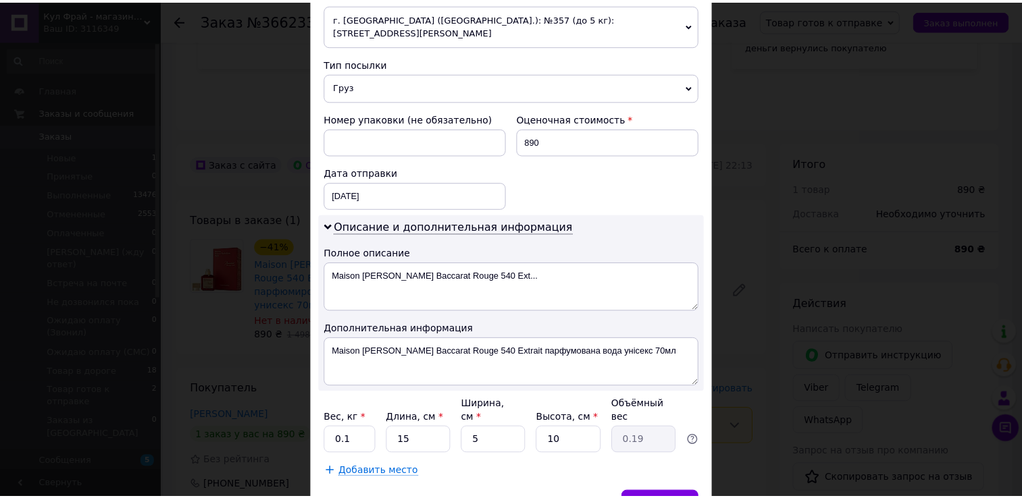
scroll to position [540, 0]
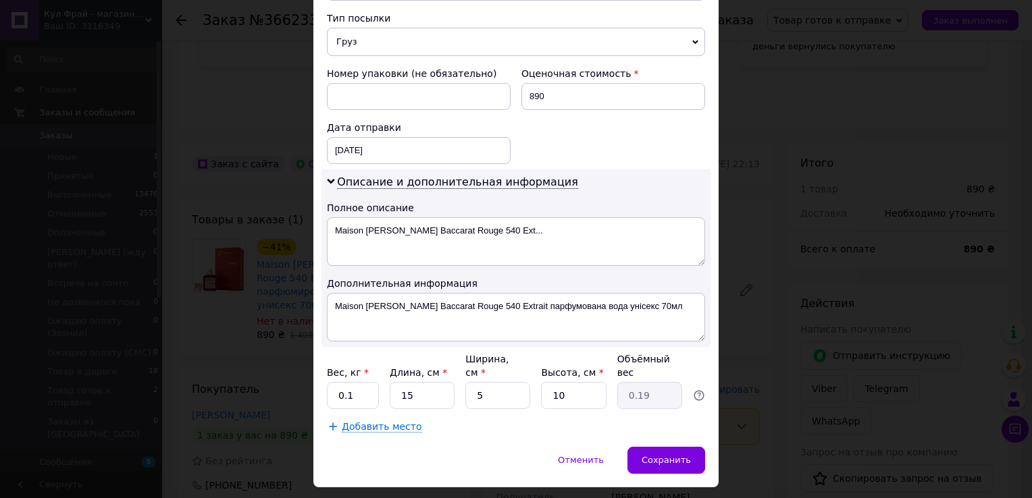
click at [764, 323] on div "× Редактирование доставки Способ доставки Нова Пошта (платная) Плательщик Получ…" at bounding box center [516, 249] width 1032 height 498
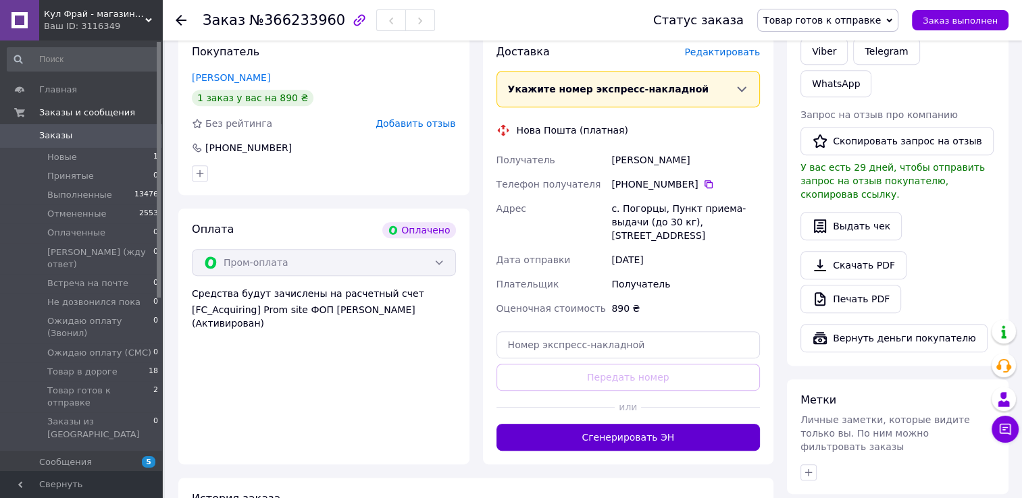
click at [660, 424] on button "Сгенерировать ЭН" at bounding box center [628, 437] width 264 height 27
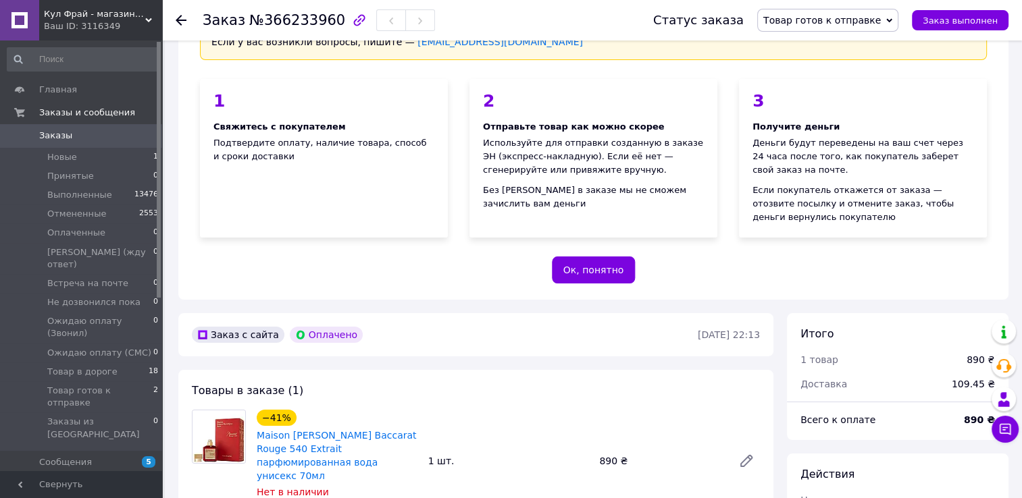
scroll to position [408, 0]
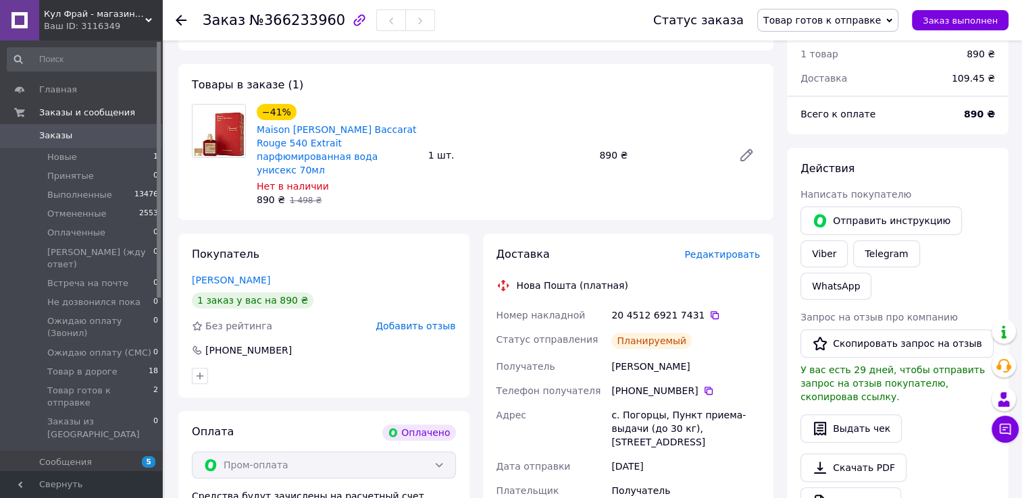
click at [826, 23] on span "Товар готов к отправке" at bounding box center [821, 20] width 117 height 11
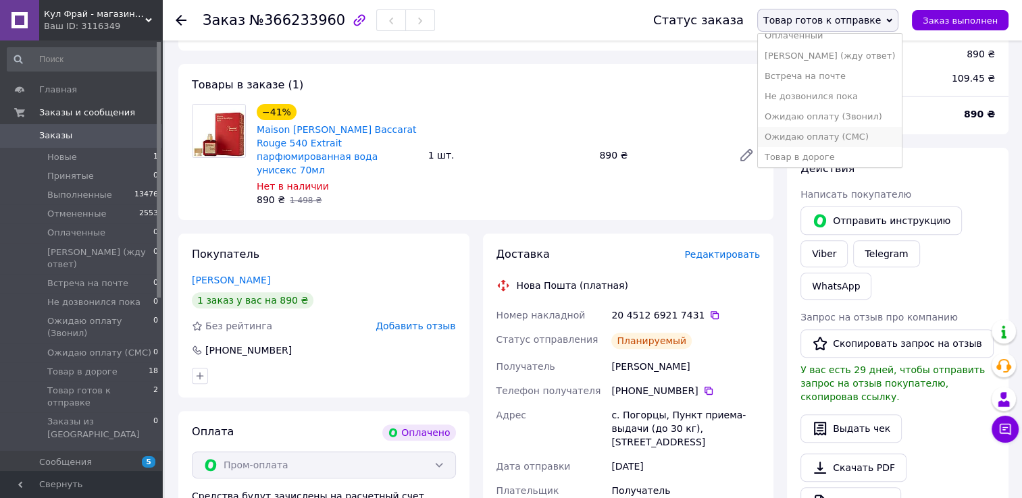
scroll to position [76, 0]
click at [818, 159] on li "Товар в дороге" at bounding box center [830, 154] width 144 height 20
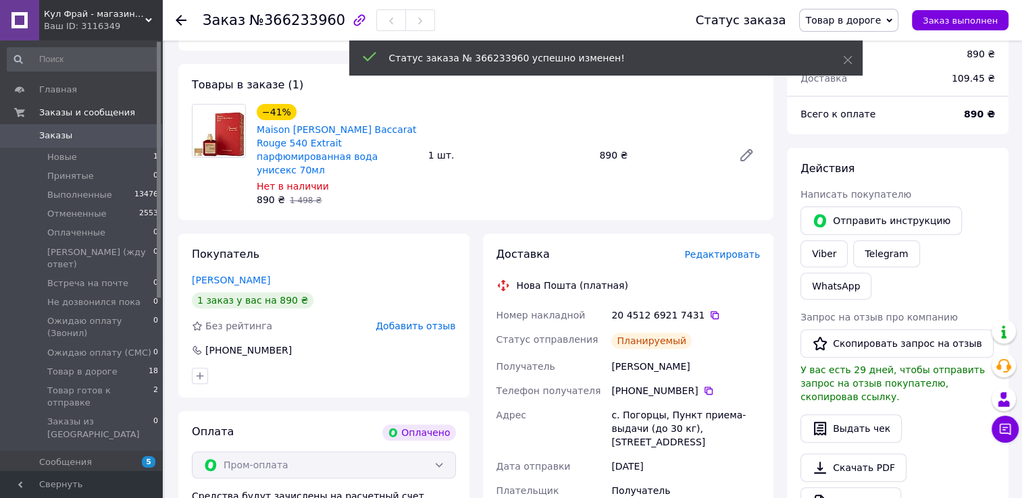
click at [181, 22] on icon at bounding box center [181, 20] width 11 height 11
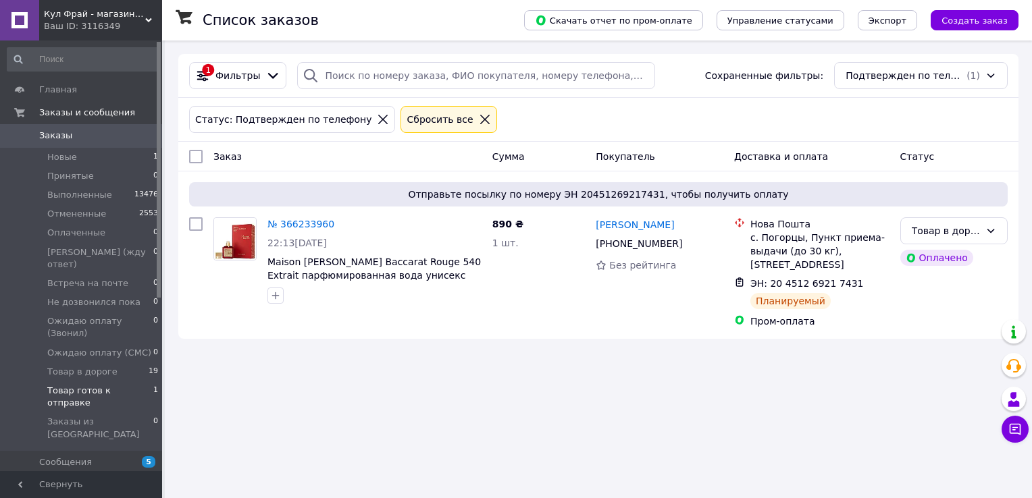
click at [90, 130] on span "Заказы" at bounding box center [82, 136] width 86 height 12
